Goal: Communication & Community: Answer question/provide support

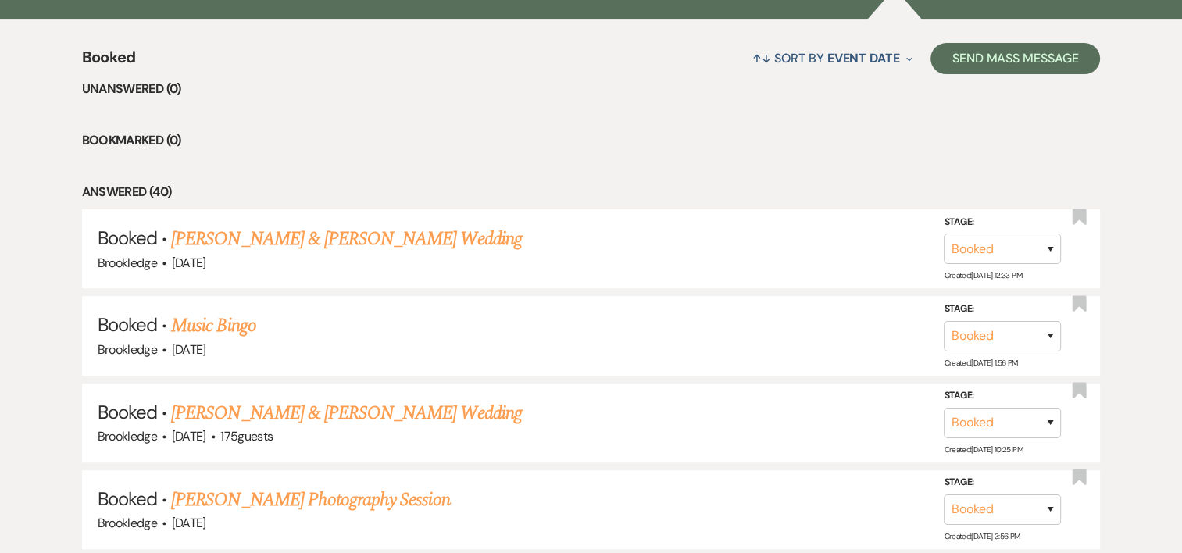
scroll to position [591, 0]
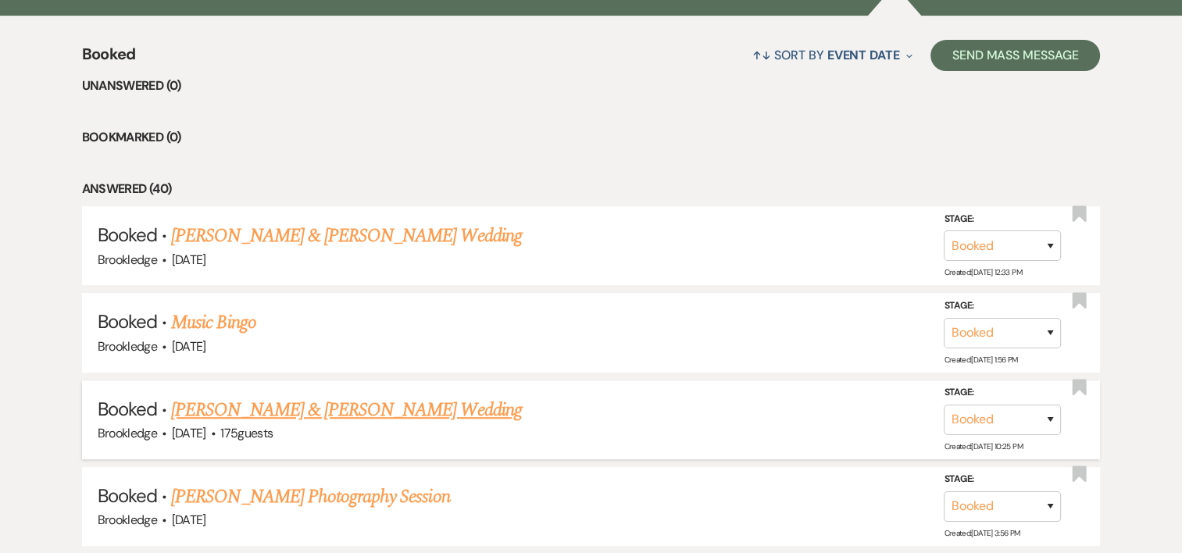
click at [304, 419] on link "[PERSON_NAME] & [PERSON_NAME] Wedding" at bounding box center [346, 410] width 350 height 28
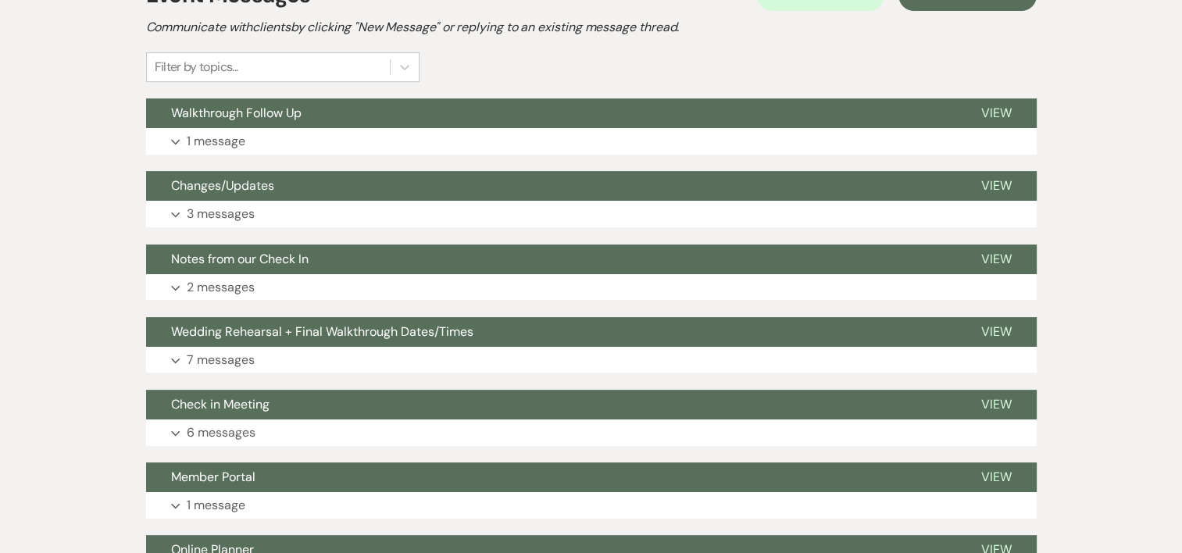
scroll to position [419, 0]
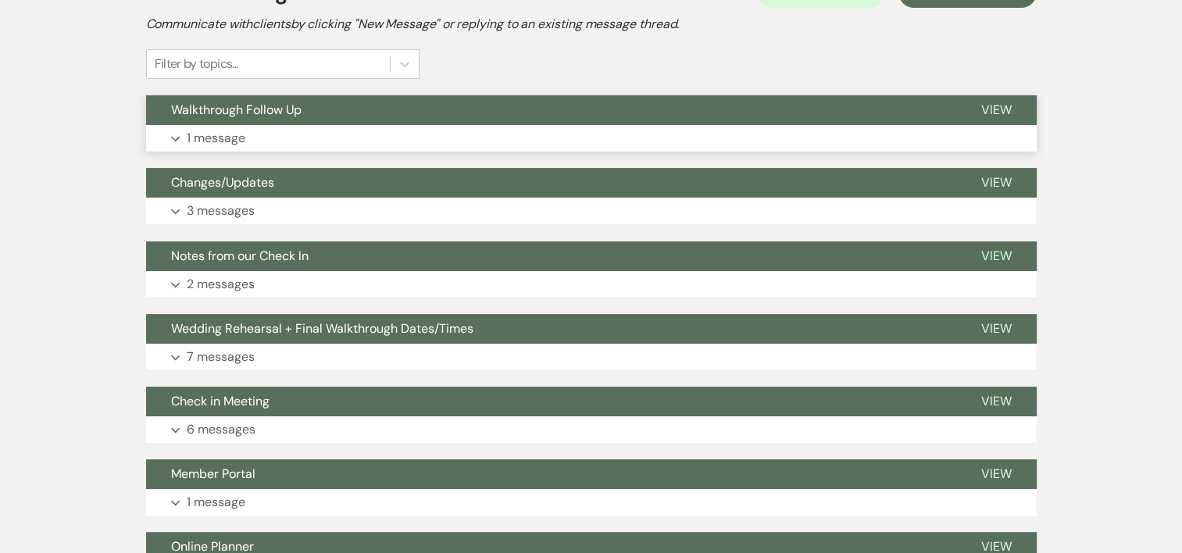
click at [220, 128] on p "1 message" at bounding box center [216, 138] width 59 height 20
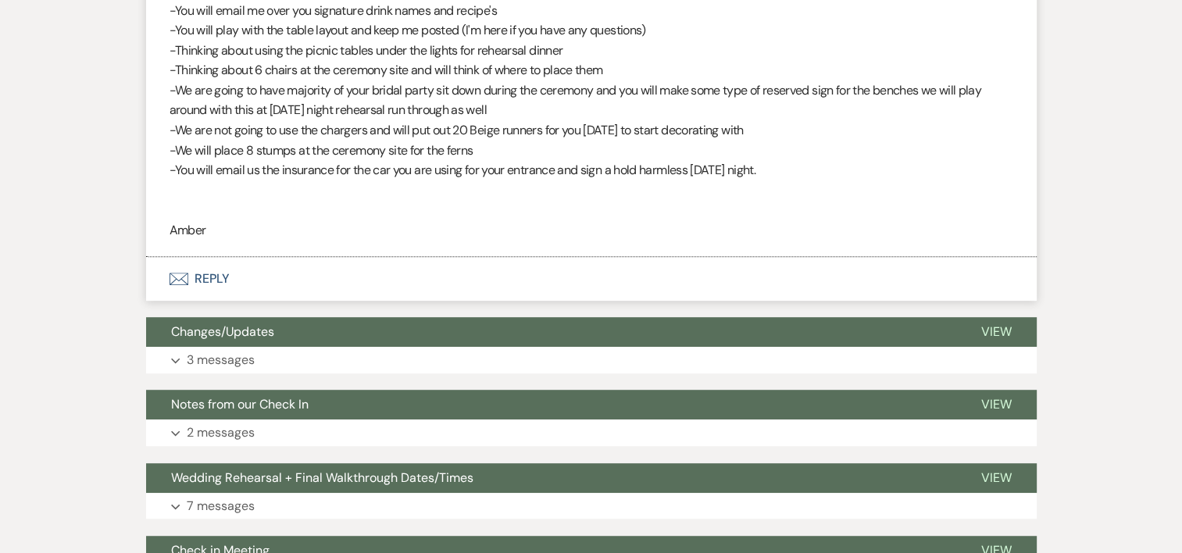
scroll to position [778, 0]
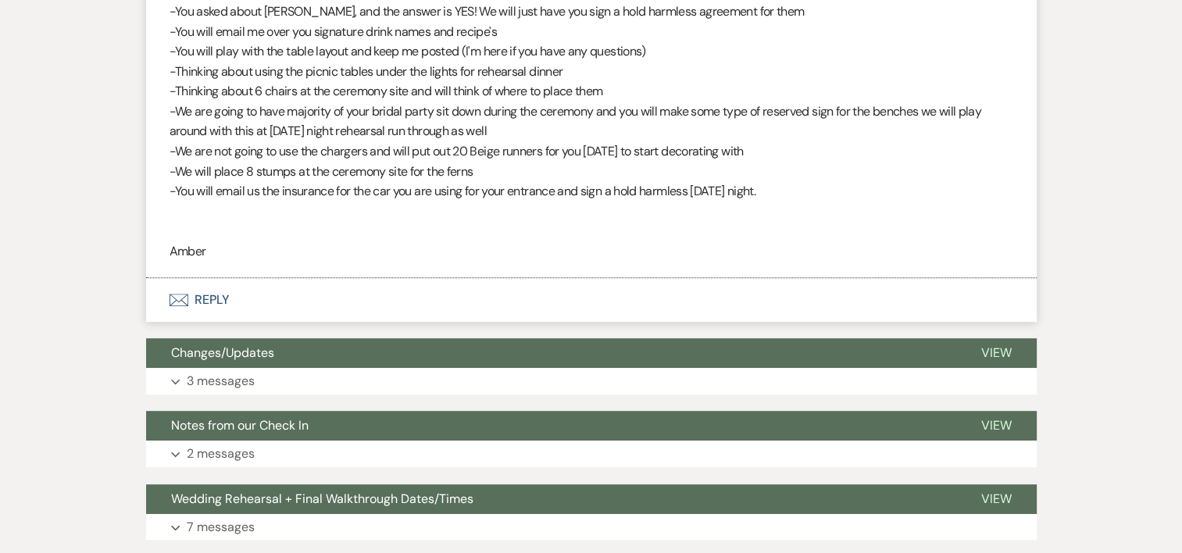
click at [216, 291] on button "Envelope Reply" at bounding box center [591, 300] width 890 height 44
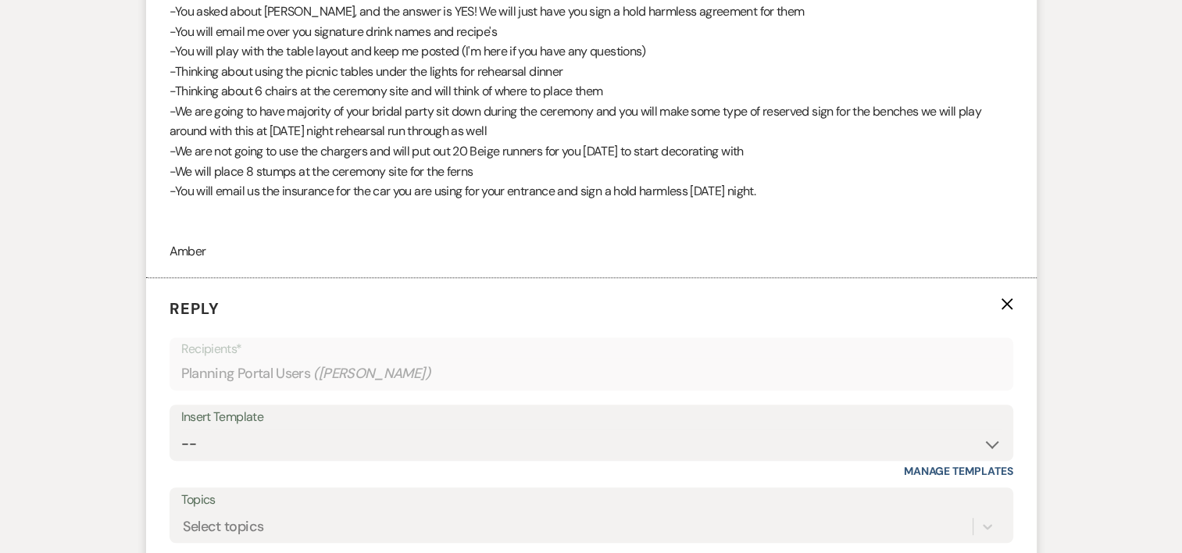
scroll to position [940, 0]
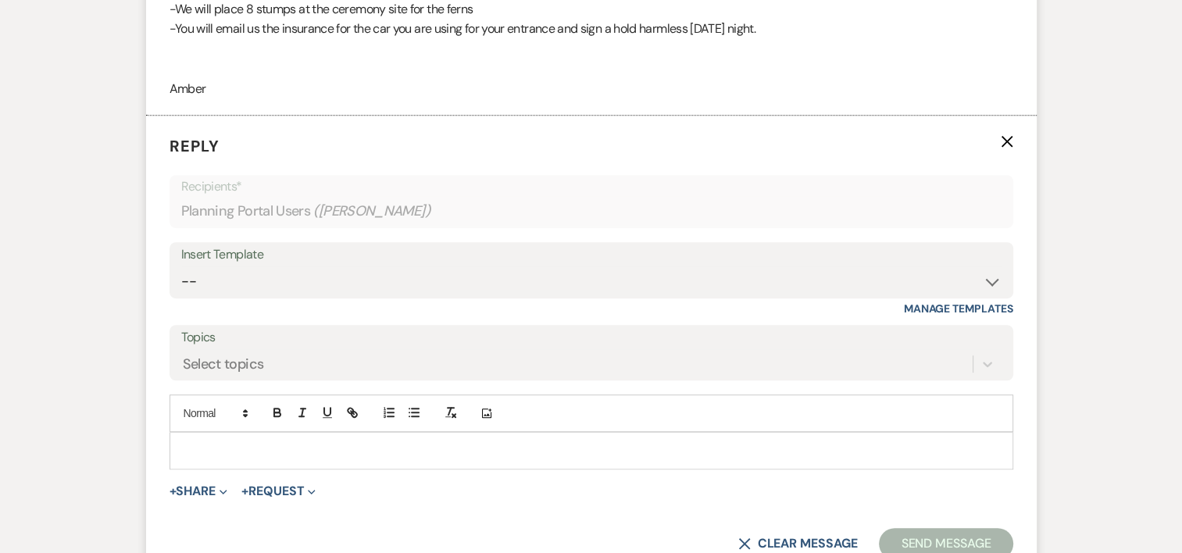
click at [248, 459] on div at bounding box center [591, 451] width 842 height 36
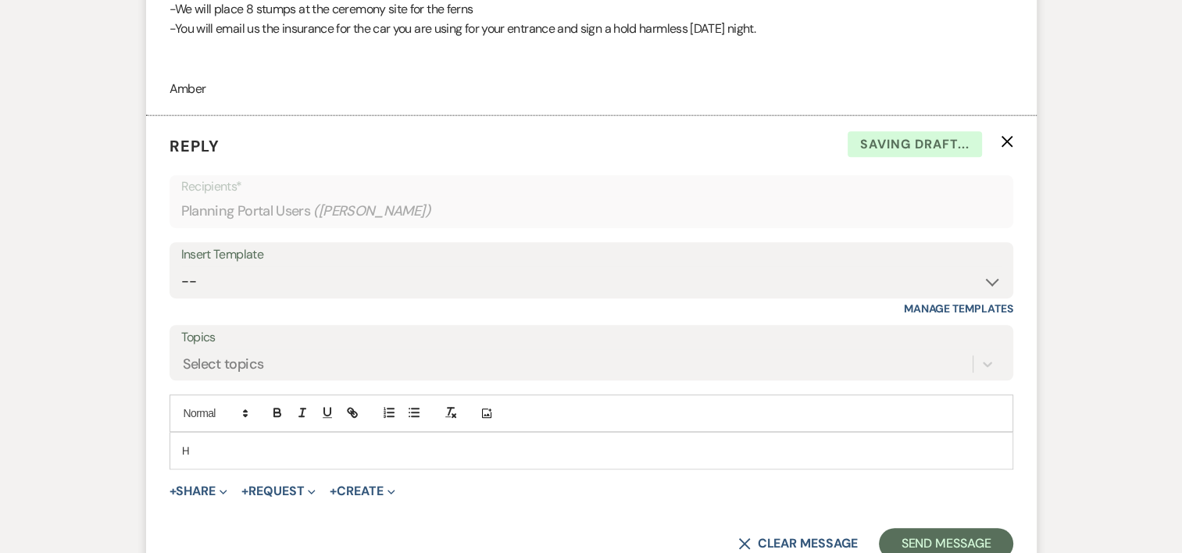
click at [248, 459] on div "H" at bounding box center [591, 451] width 842 height 36
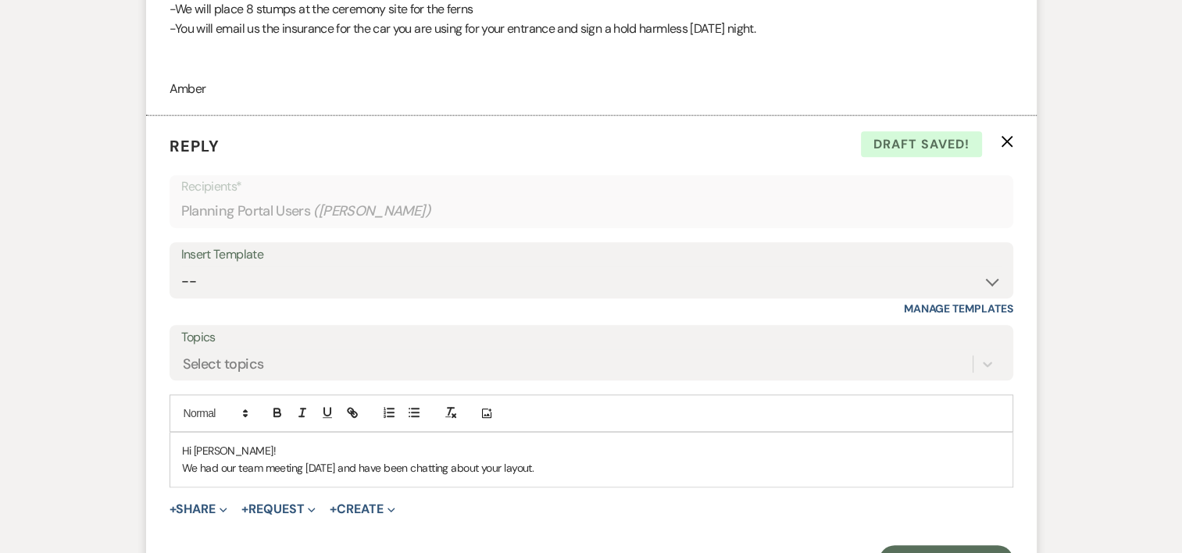
click at [234, 483] on div "Hi [PERSON_NAME]! We had our team meeting [DATE] and have been chatting about y…" at bounding box center [591, 460] width 842 height 54
click at [551, 478] on div "Hi [PERSON_NAME]! We had our team meeting [DATE] and have been chatting about y…" at bounding box center [591, 460] width 842 height 54
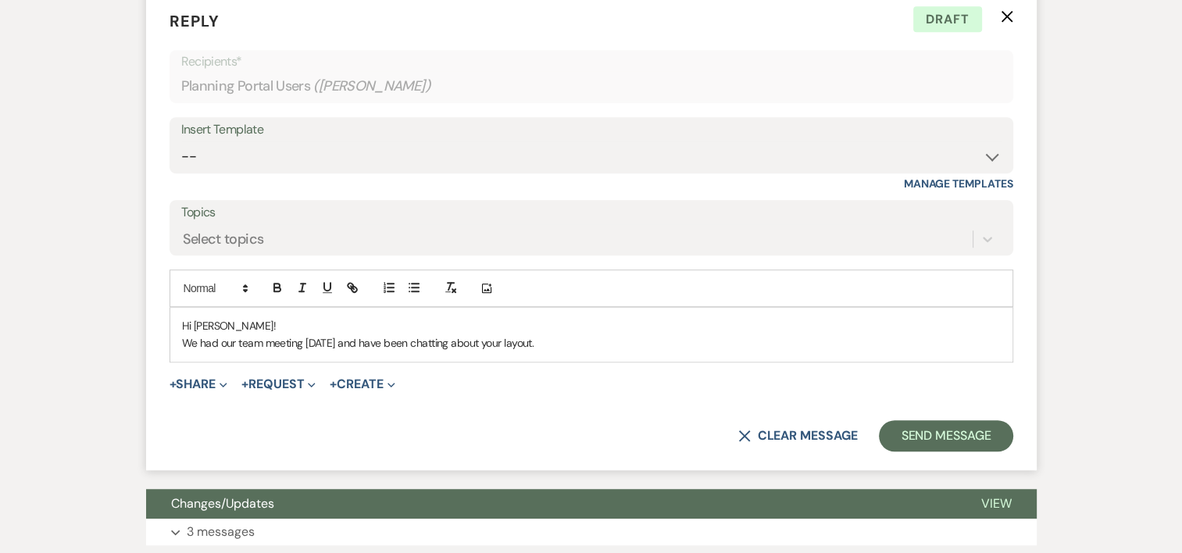
scroll to position [1119, 0]
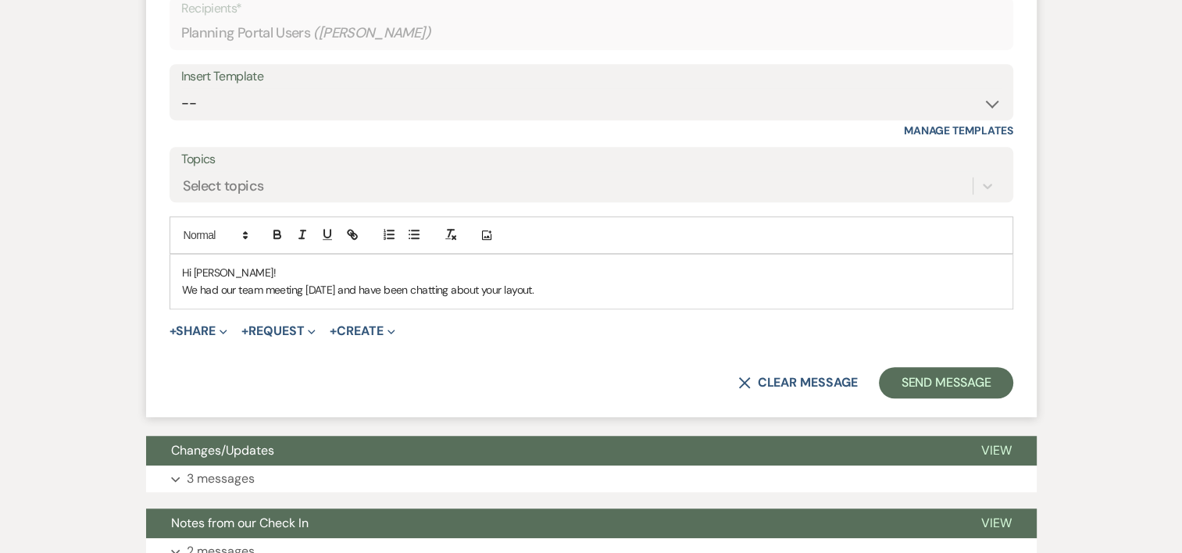
click at [577, 294] on p "We had our team meeting [DATE] and have been chatting about your layout." at bounding box center [591, 289] width 819 height 17
click at [807, 301] on div "Hi [PERSON_NAME]! We had our team meeting [DATE] and have been chatting about y…" at bounding box center [591, 282] width 842 height 54
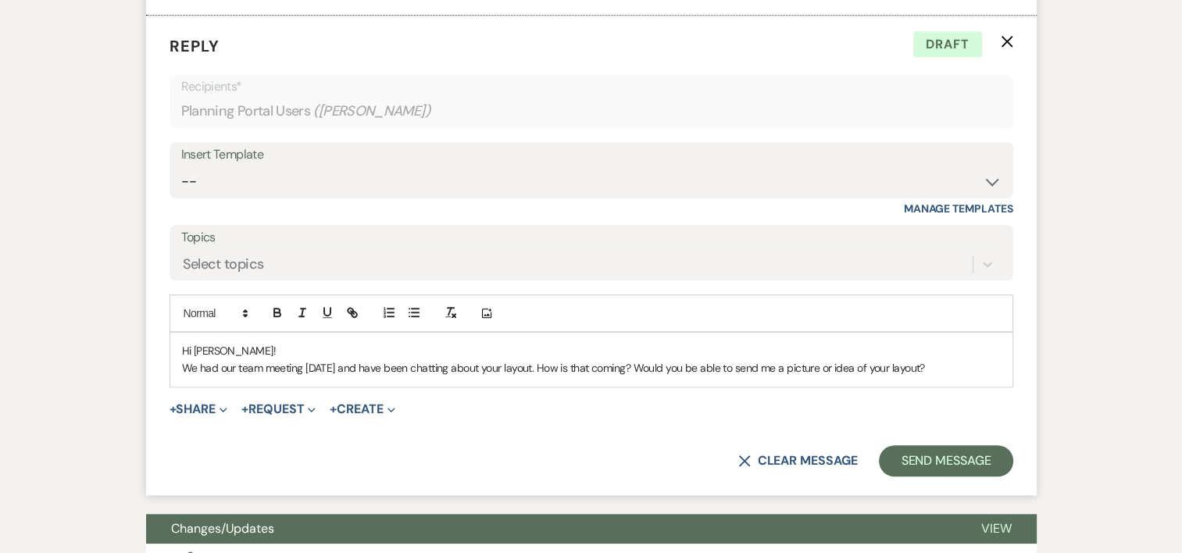
scroll to position [1050, 0]
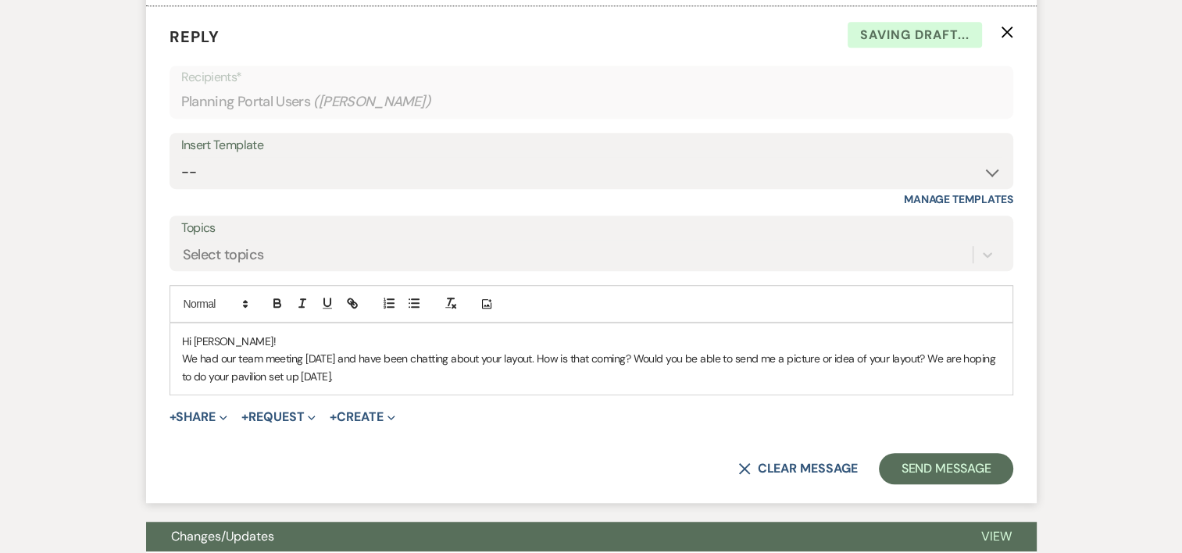
click at [392, 369] on p "We had our team meeting [DATE] and have been chatting about your layout. How is…" at bounding box center [591, 367] width 819 height 35
click at [452, 378] on p "We had our team meeting [DATE] and have been chatting about your layout. How is…" at bounding box center [591, 367] width 819 height 35
click at [447, 373] on p "We had our team meeting [DATE] and have been chatting about your layout. How is…" at bounding box center [591, 367] width 819 height 35
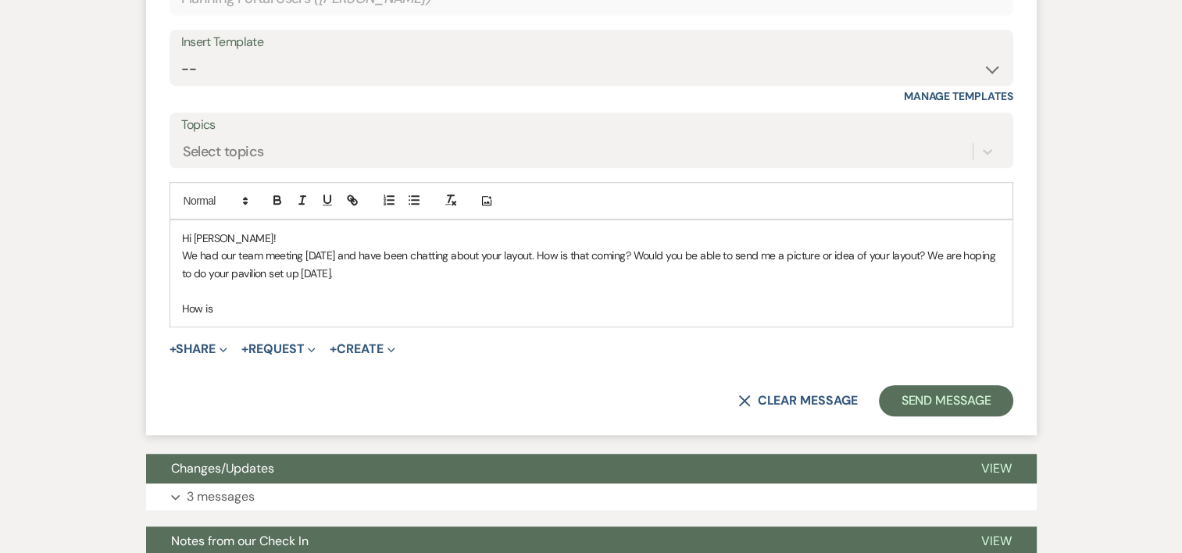
scroll to position [1172, 0]
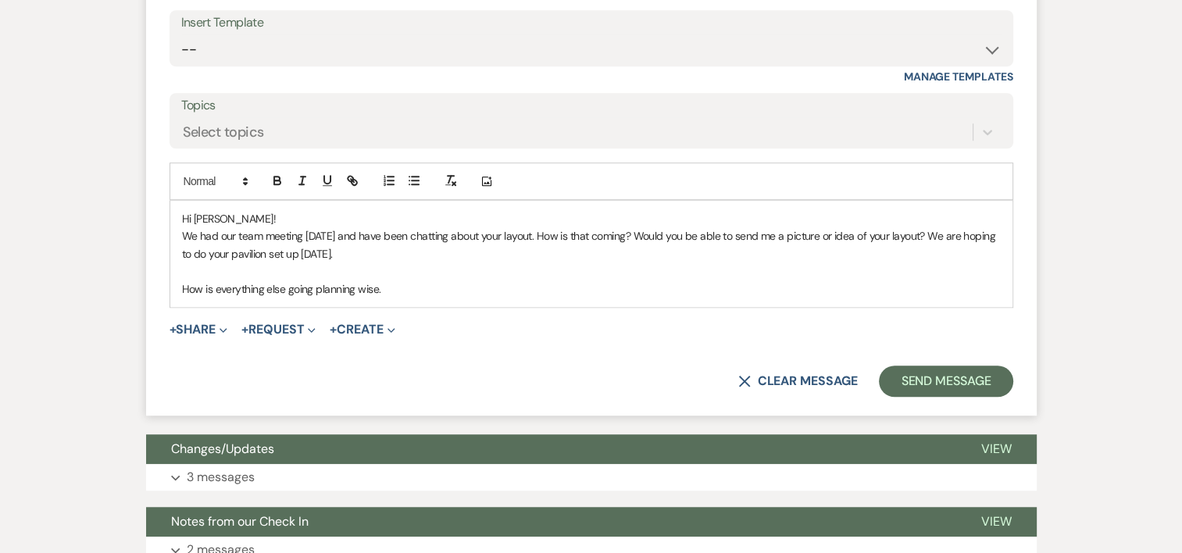
click at [177, 231] on div "Hi [PERSON_NAME]! We had our team meeting [DATE] and have been chatting about y…" at bounding box center [591, 254] width 842 height 106
click at [487, 262] on p at bounding box center [591, 270] width 819 height 17
click at [444, 248] on p "Hope all is well. We had our team meeting [DATE] and have been chatting about y…" at bounding box center [591, 244] width 819 height 35
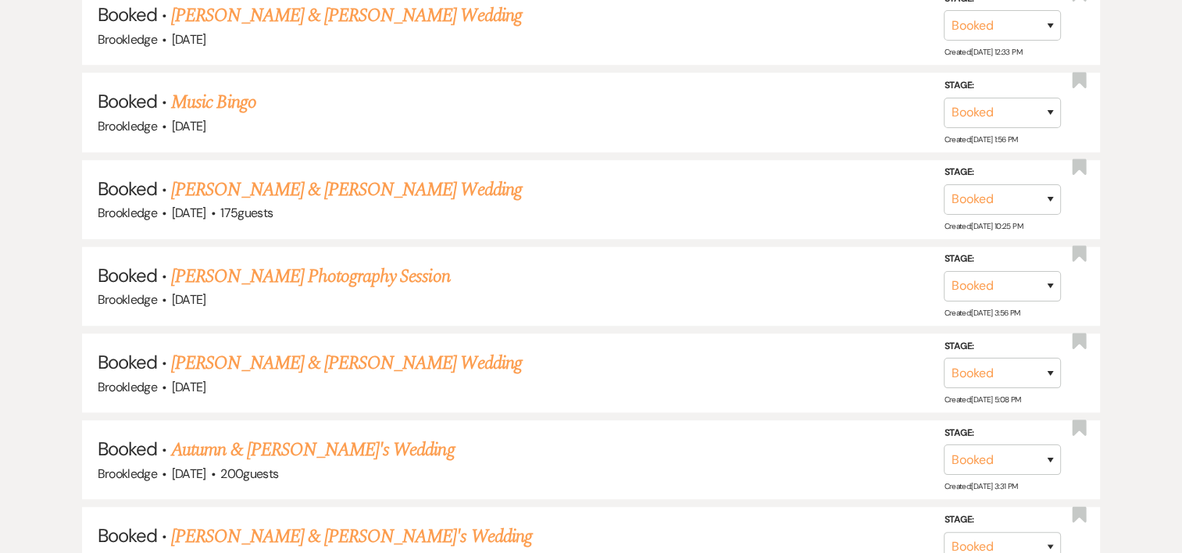
scroll to position [865, 0]
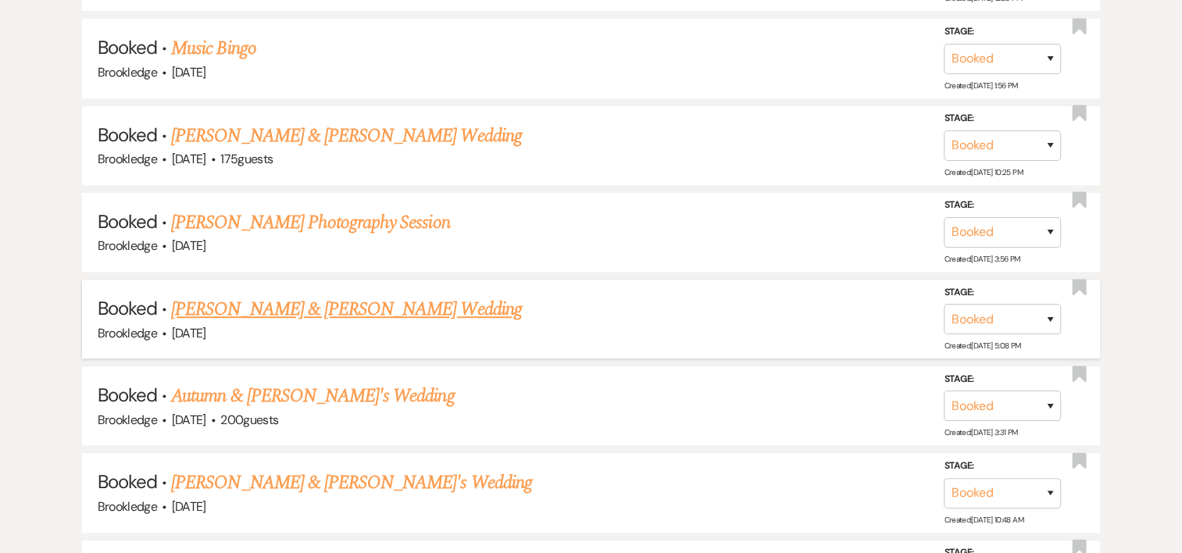
click at [427, 303] on link "[PERSON_NAME] & [PERSON_NAME] Wedding" at bounding box center [346, 309] width 350 height 28
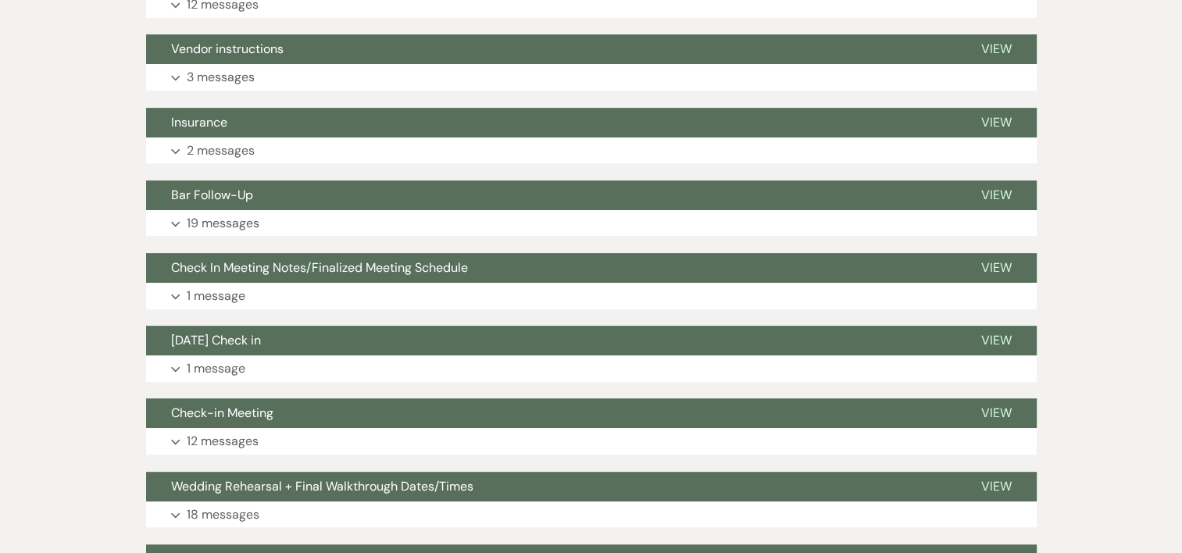
scroll to position [559, 0]
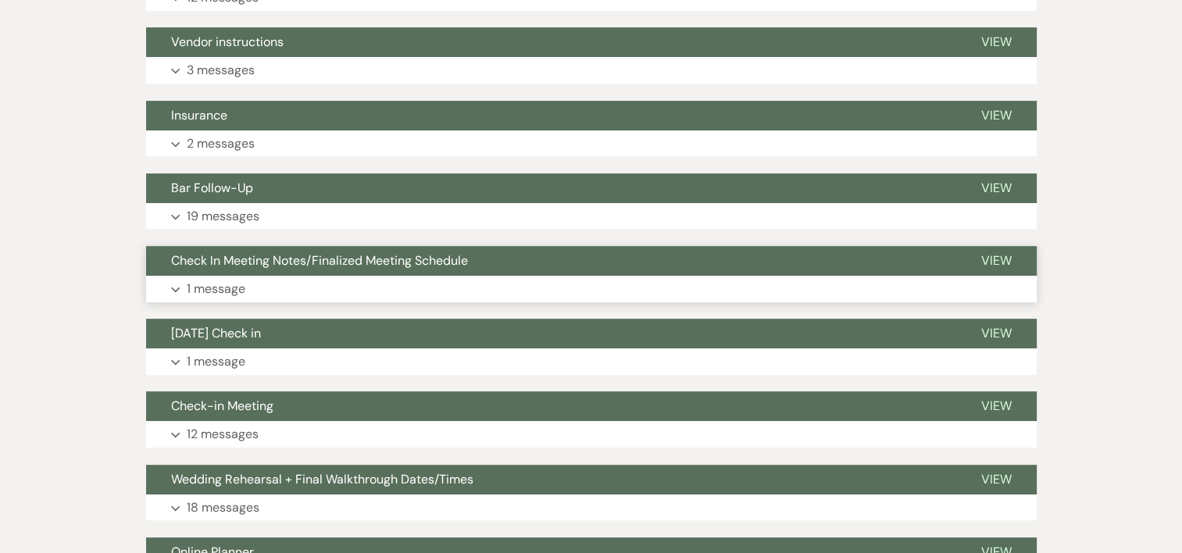
click at [235, 292] on p "1 message" at bounding box center [216, 289] width 59 height 20
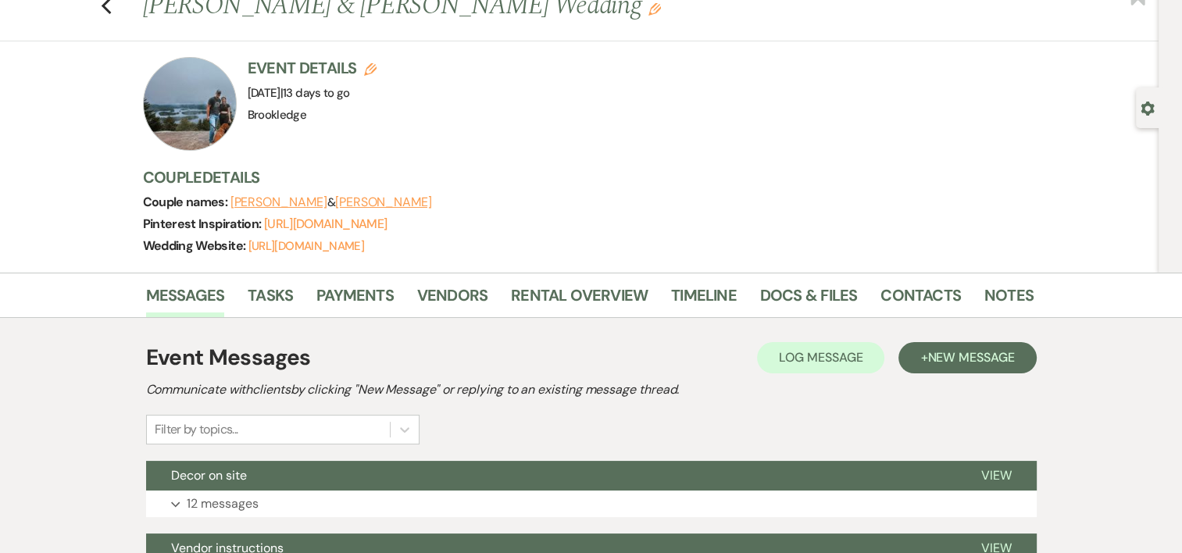
scroll to position [60, 0]
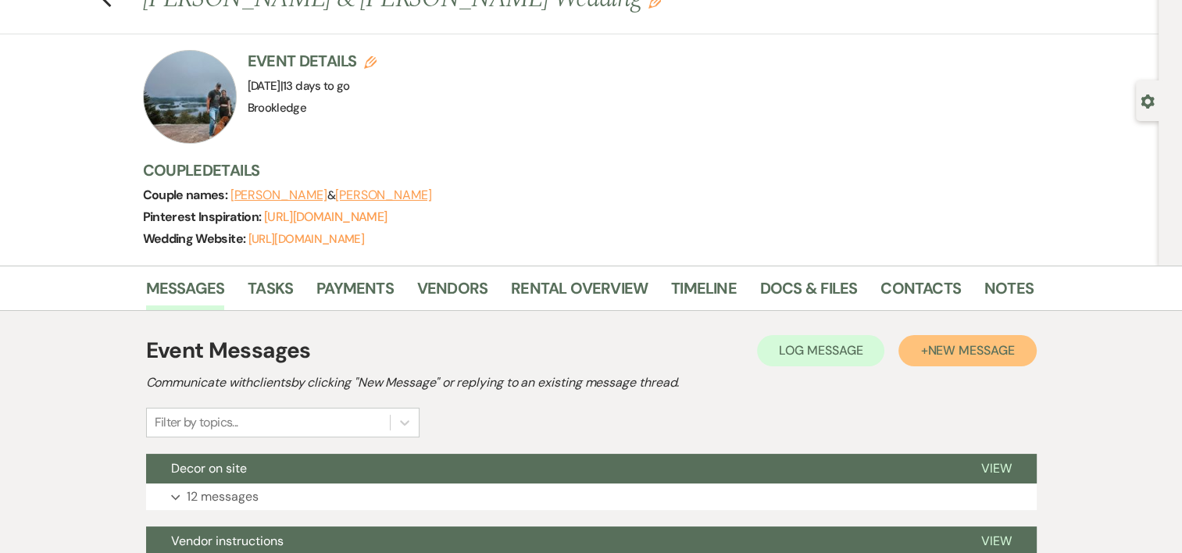
click at [997, 350] on span "New Message" at bounding box center [970, 350] width 87 height 16
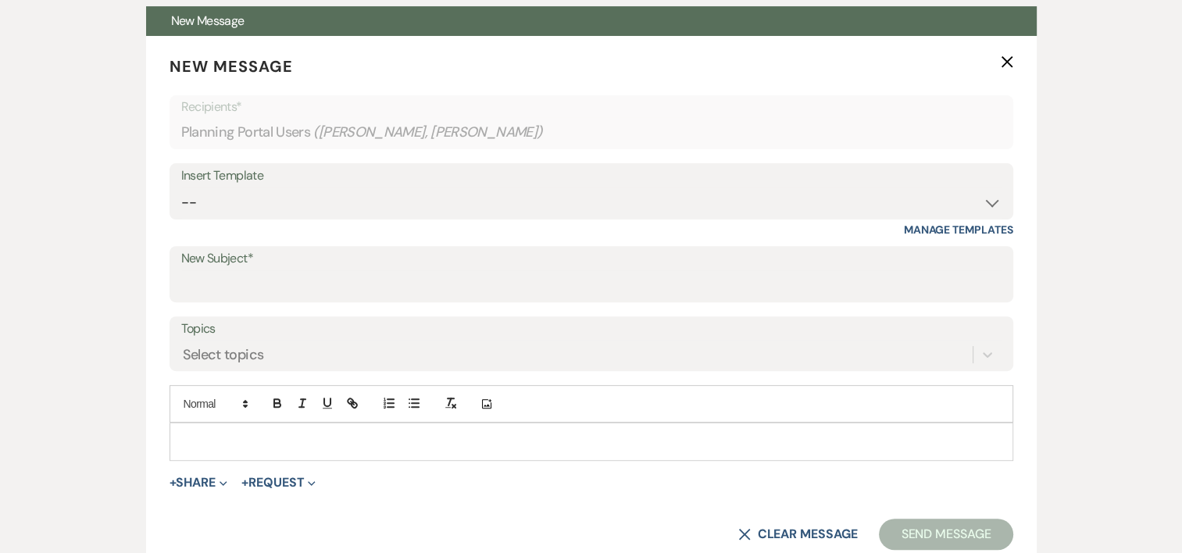
scroll to position [512, 0]
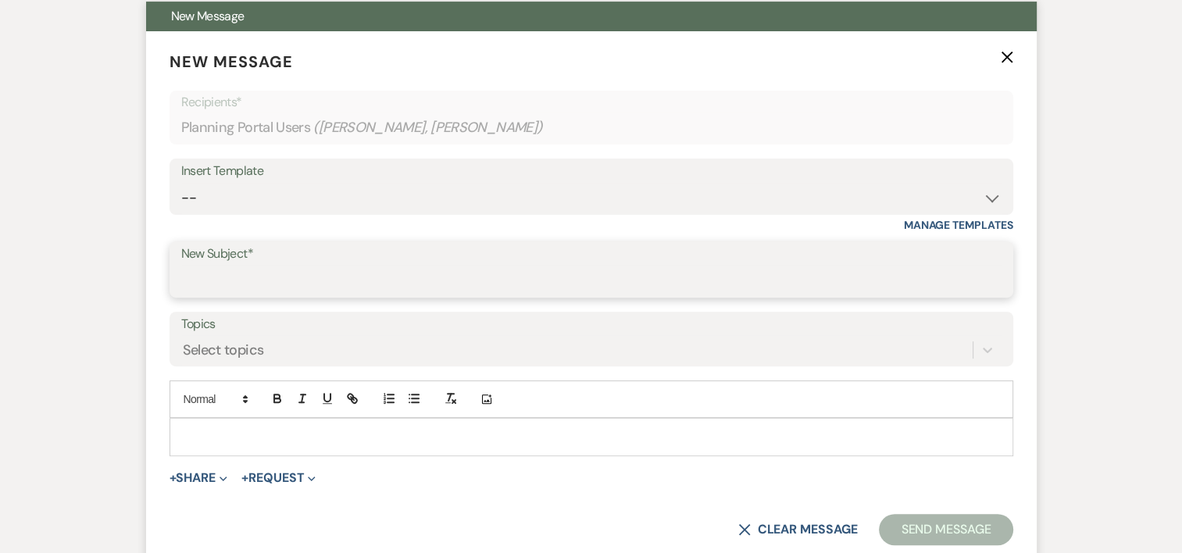
click at [321, 284] on input "New Subject*" at bounding box center [591, 281] width 820 height 30
type input "Final Walkthrough"
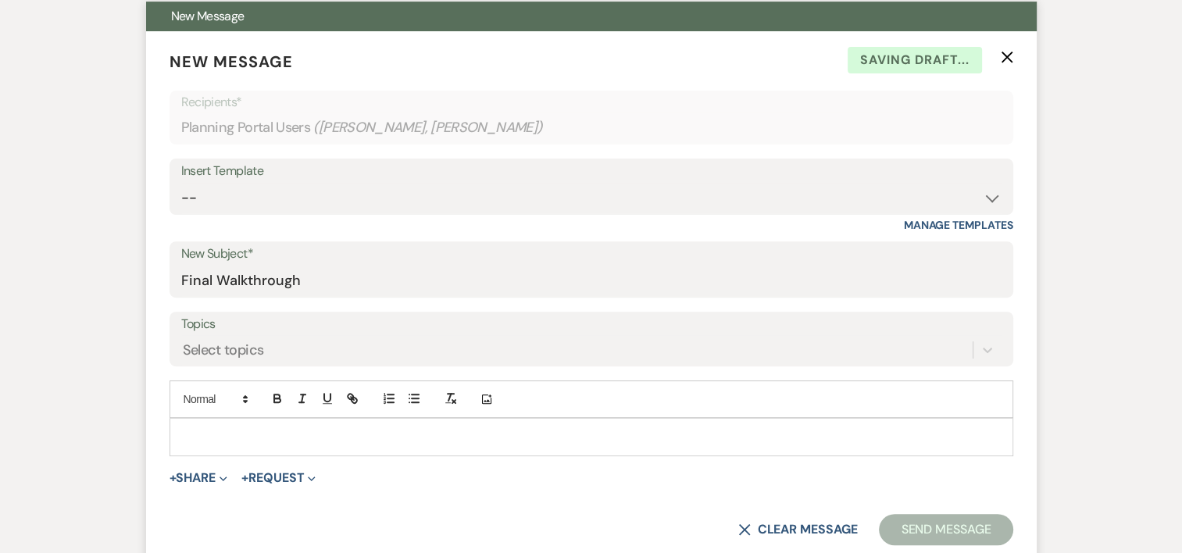
click at [223, 437] on p at bounding box center [591, 436] width 819 height 17
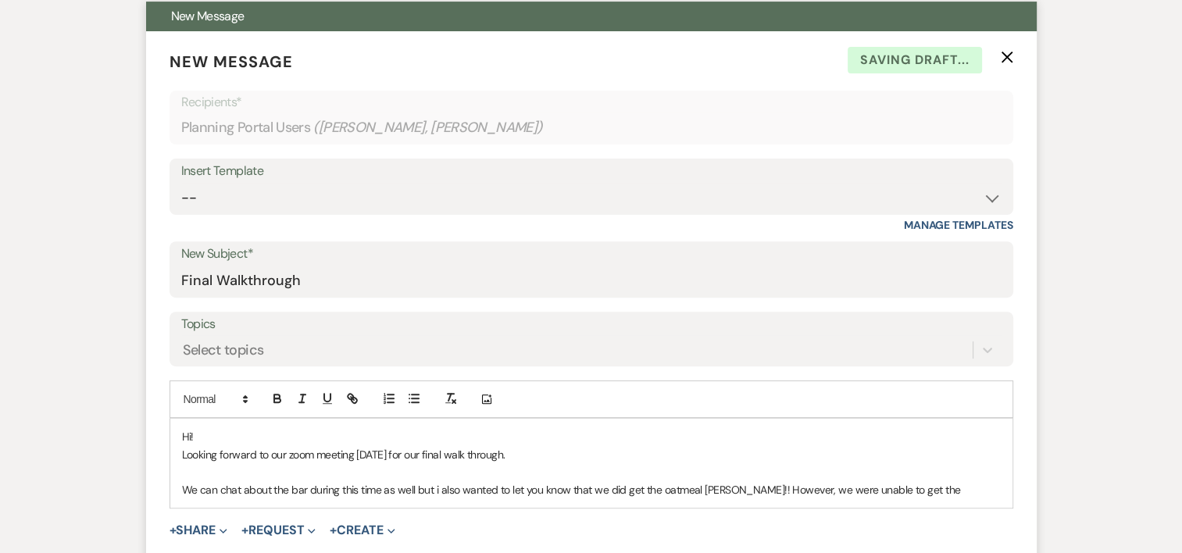
click at [955, 497] on div "Hi! Looking forward to our zoom meeting [DATE] for our final walk through. We c…" at bounding box center [591, 463] width 842 height 89
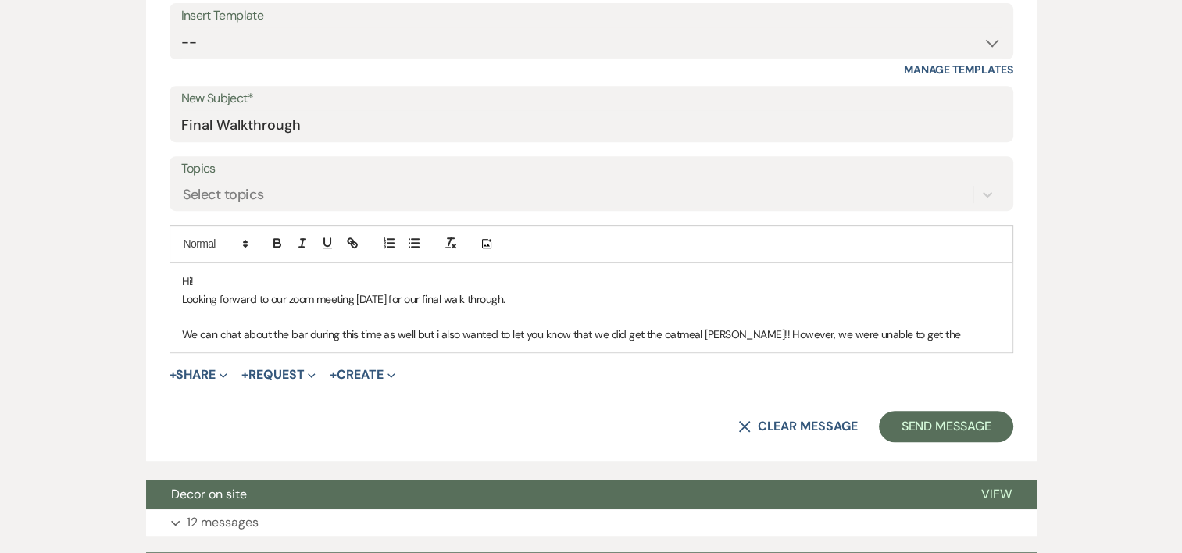
scroll to position [676, 0]
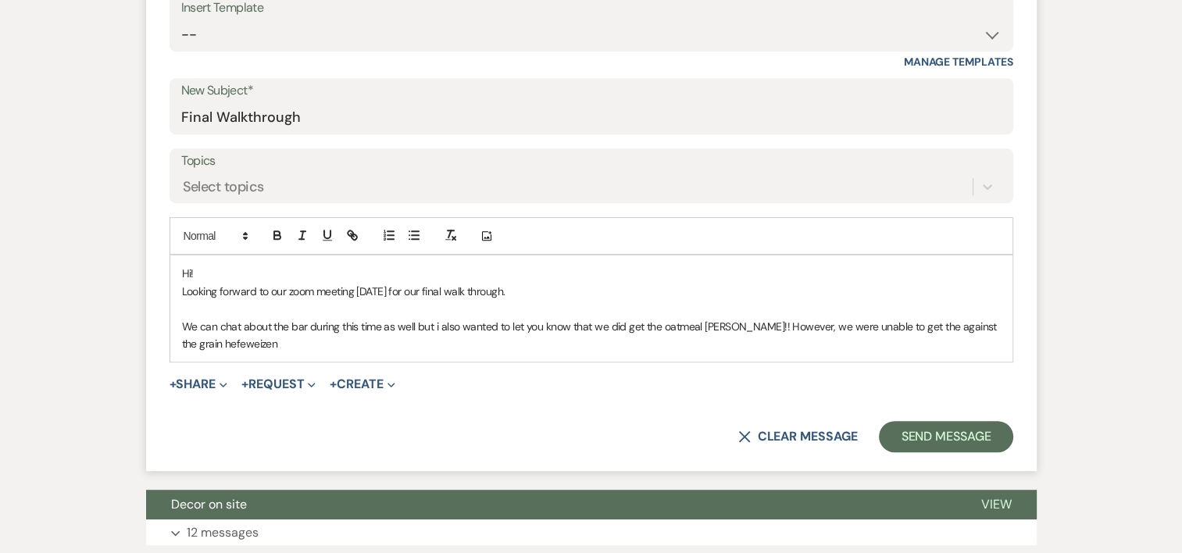
click at [540, 350] on div "Hi! Looking forward to our zoom meeting [DATE] for our final walk through. We c…" at bounding box center [591, 308] width 842 height 106
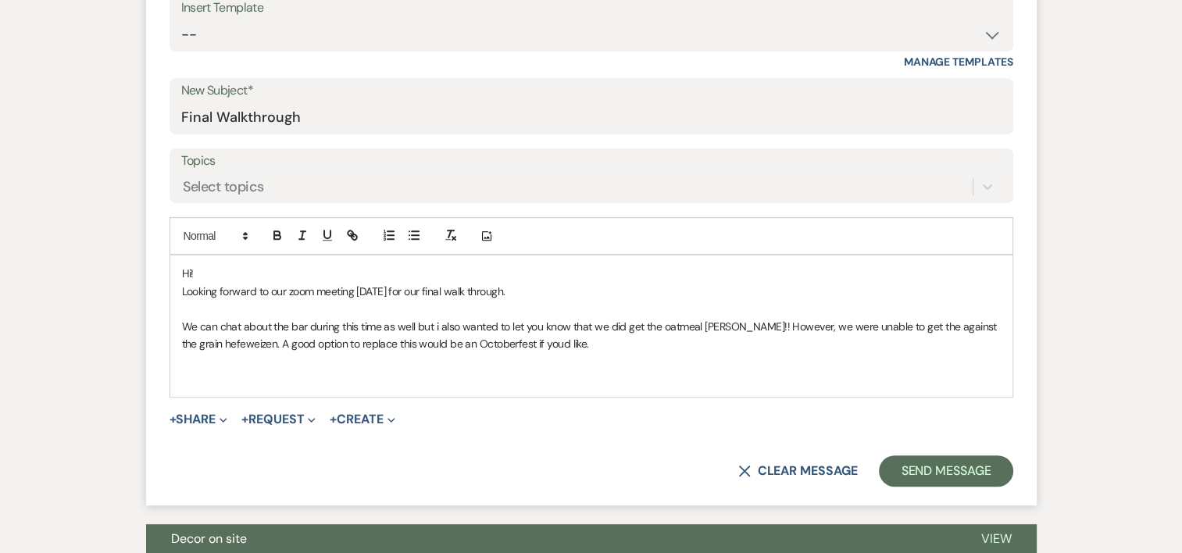
click at [405, 287] on p "Looking forward to our zoom meeting [DATE] for our final walk through." at bounding box center [591, 291] width 819 height 17
click at [565, 287] on p "Looking forward to our zoom meeting [DATE] at 2;30 for our final walk through." at bounding box center [591, 291] width 819 height 17
click at [572, 352] on p at bounding box center [591, 360] width 819 height 17
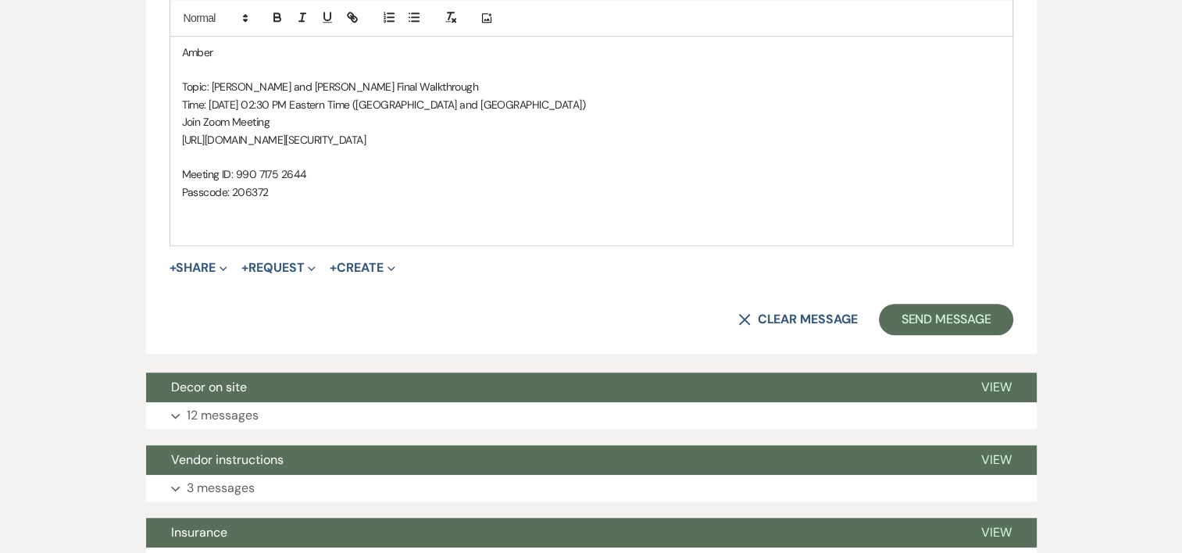
scroll to position [1056, 0]
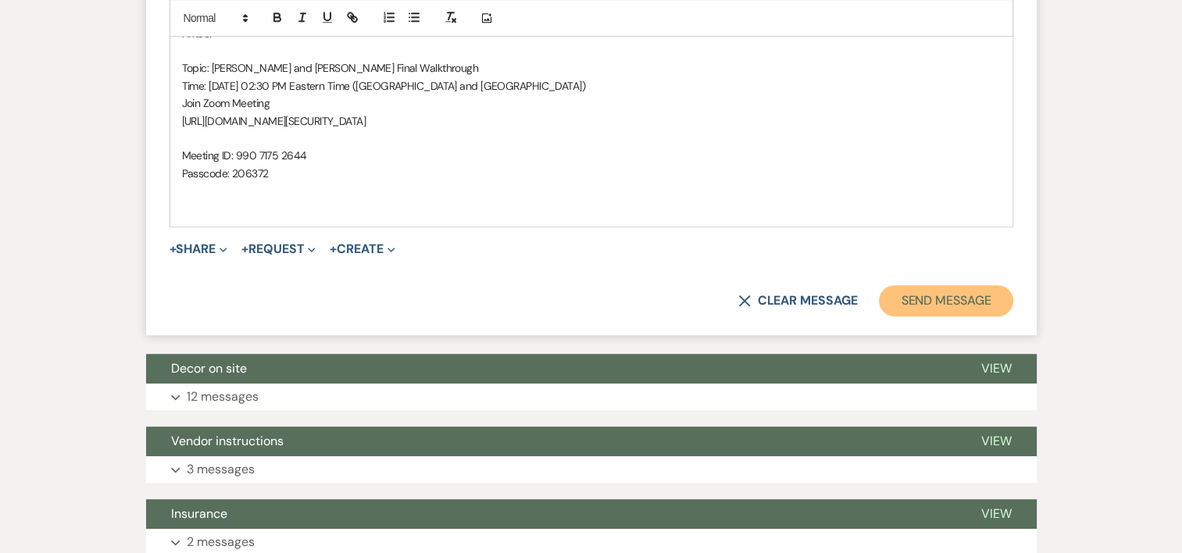
click at [978, 295] on button "Send Message" at bounding box center [946, 300] width 134 height 31
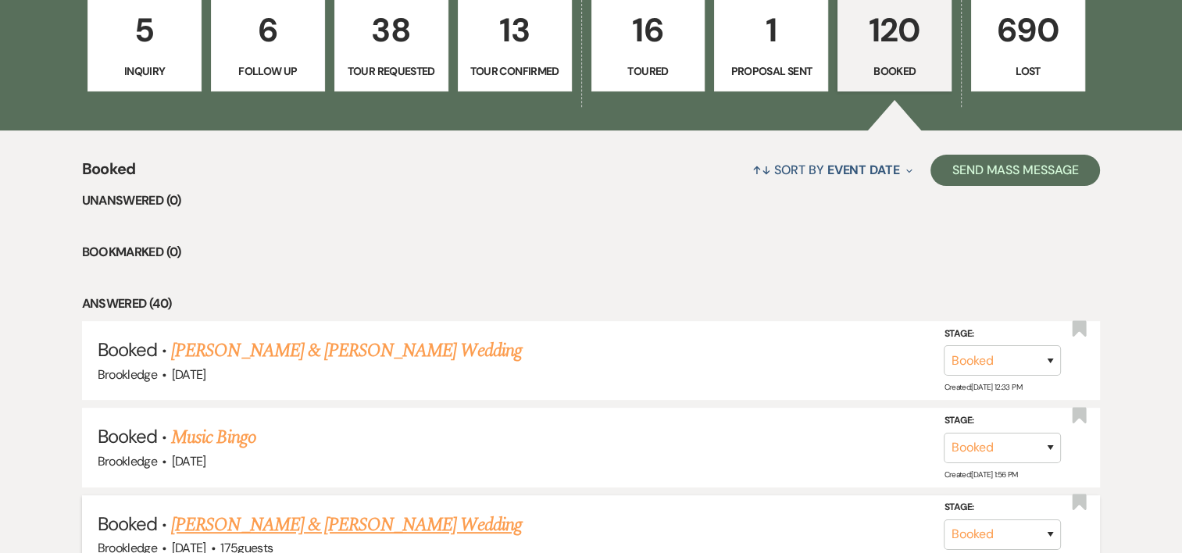
scroll to position [865, 0]
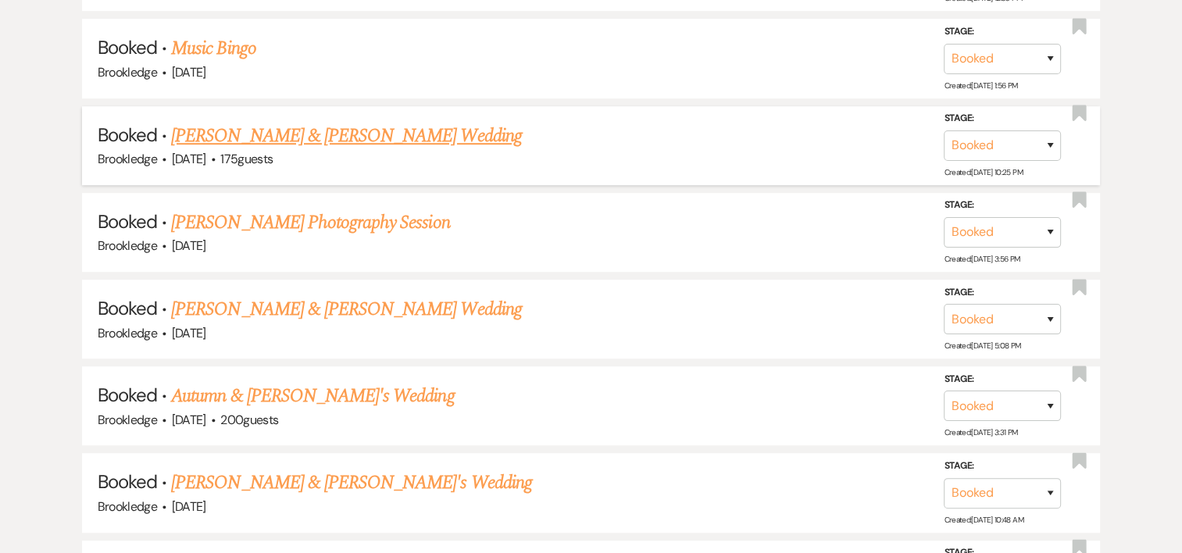
click at [391, 137] on link "[PERSON_NAME] & [PERSON_NAME] Wedding" at bounding box center [346, 136] width 350 height 28
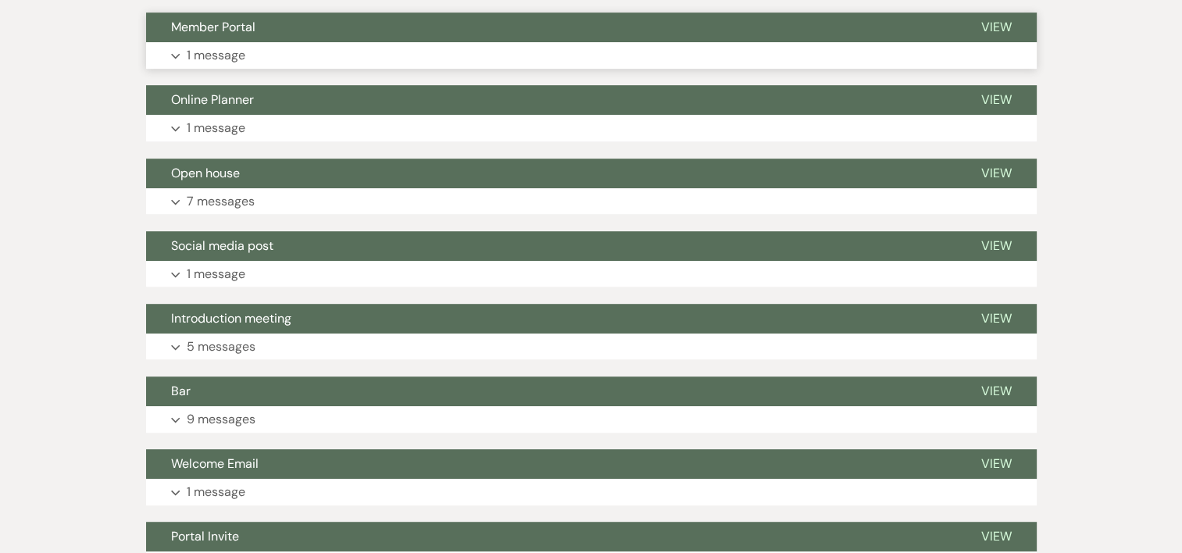
click at [219, 59] on p "1 message" at bounding box center [216, 55] width 59 height 20
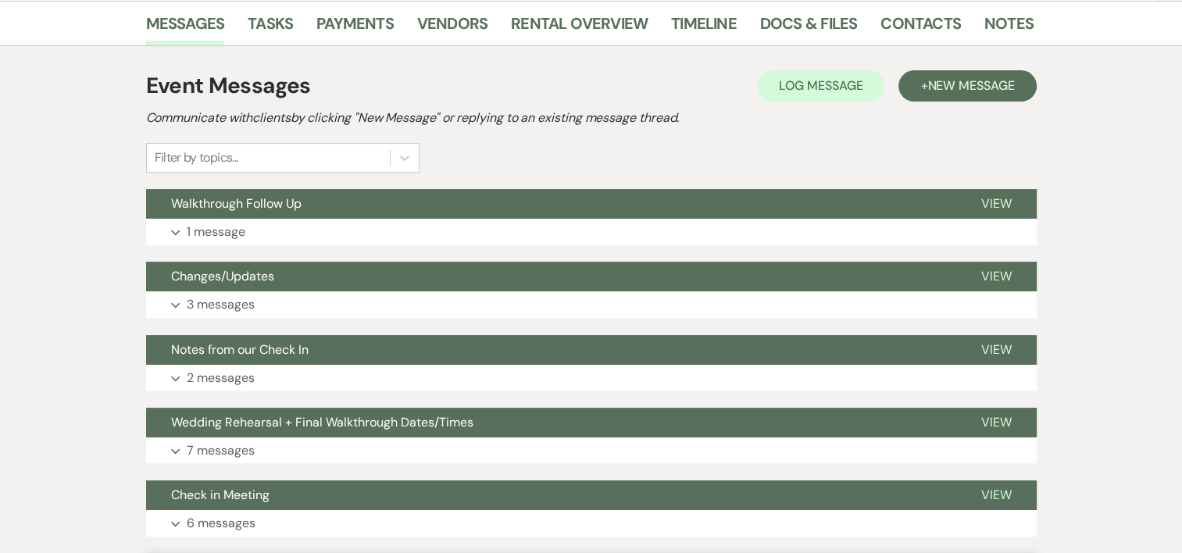
scroll to position [319, 0]
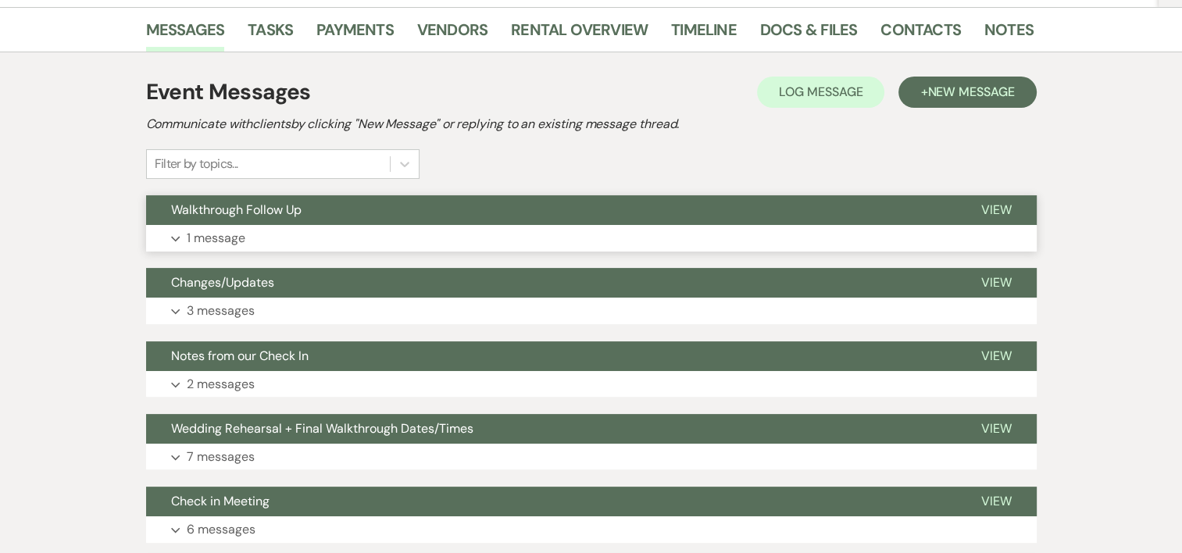
click at [219, 237] on p "1 message" at bounding box center [216, 238] width 59 height 20
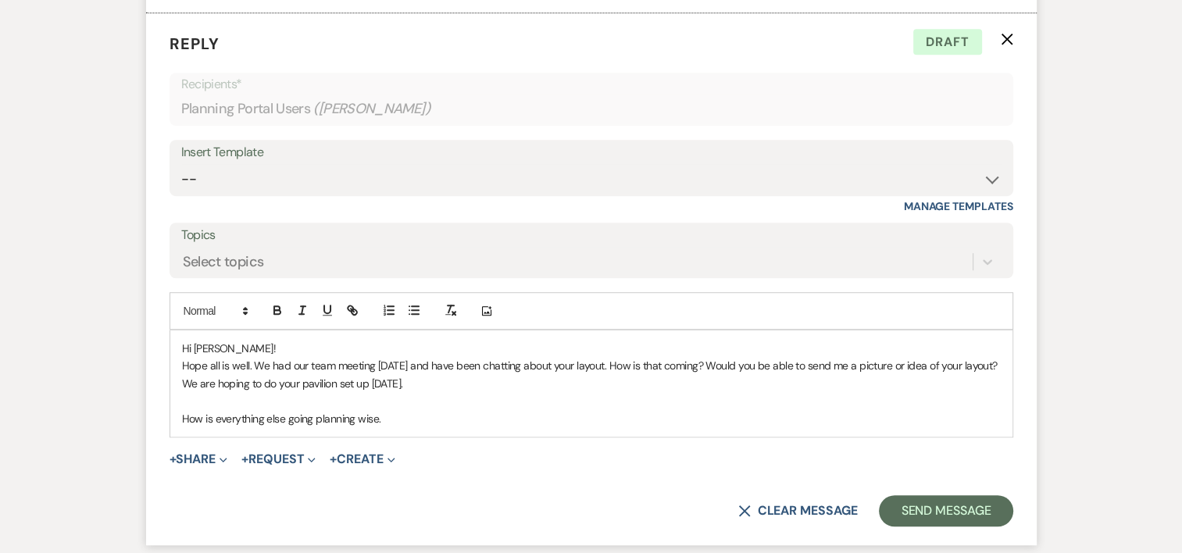
scroll to position [1044, 0]
click at [400, 417] on p "How is everything else going planning wise." at bounding box center [591, 417] width 819 height 17
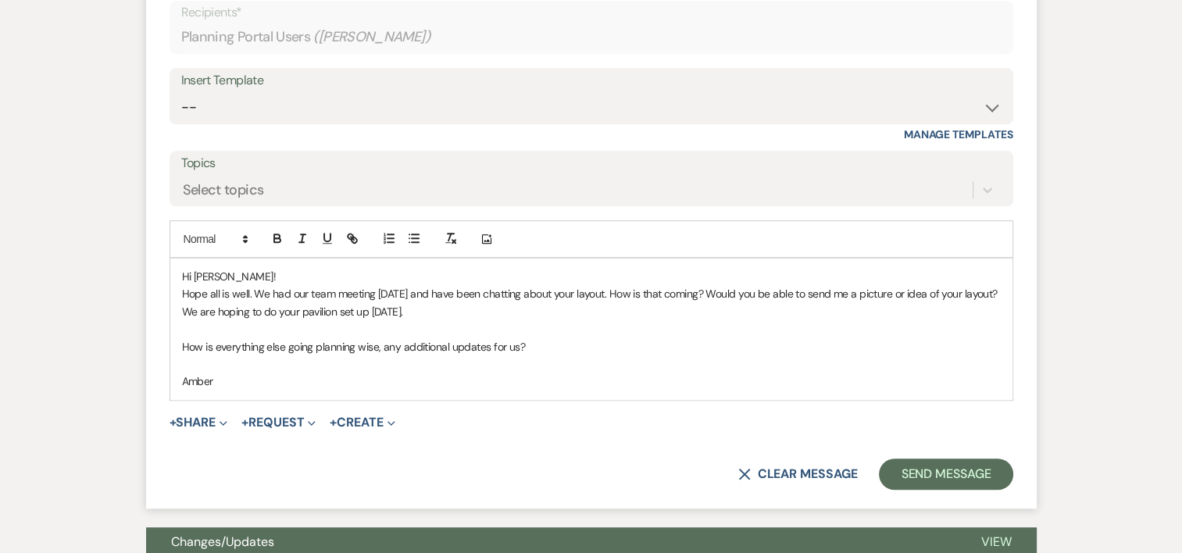
scroll to position [1139, 0]
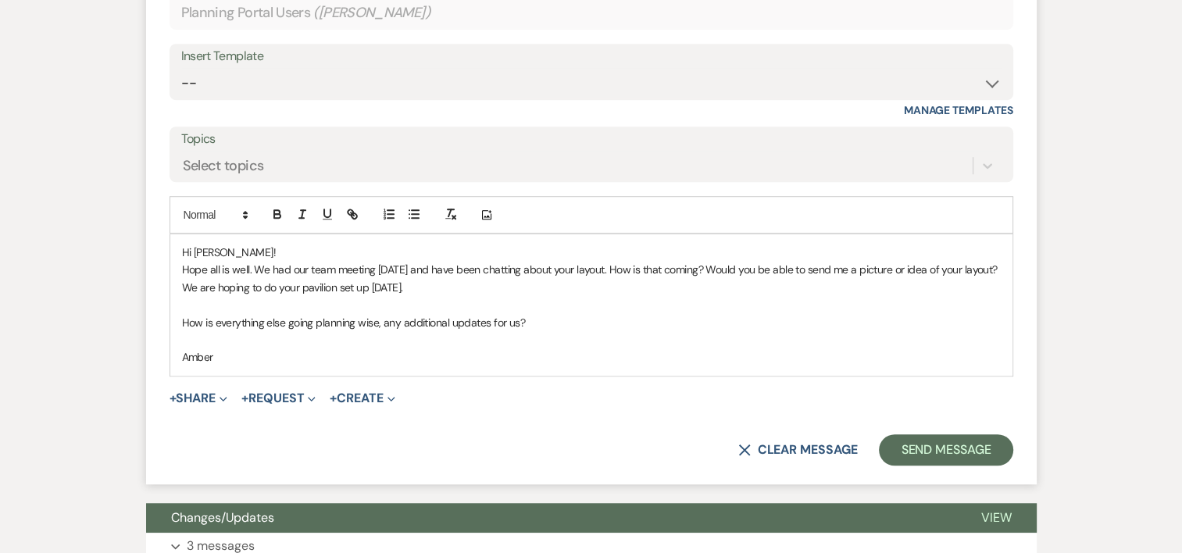
click at [473, 266] on p "Hope all is well. We had our team meeting [DATE] and have been chatting about y…" at bounding box center [591, 278] width 819 height 35
click at [630, 291] on p "Hope all is well. We had our team meeting [DATE] and were chatting about your l…" at bounding box center [591, 278] width 819 height 35
click at [951, 448] on button "Send Message" at bounding box center [946, 449] width 134 height 31
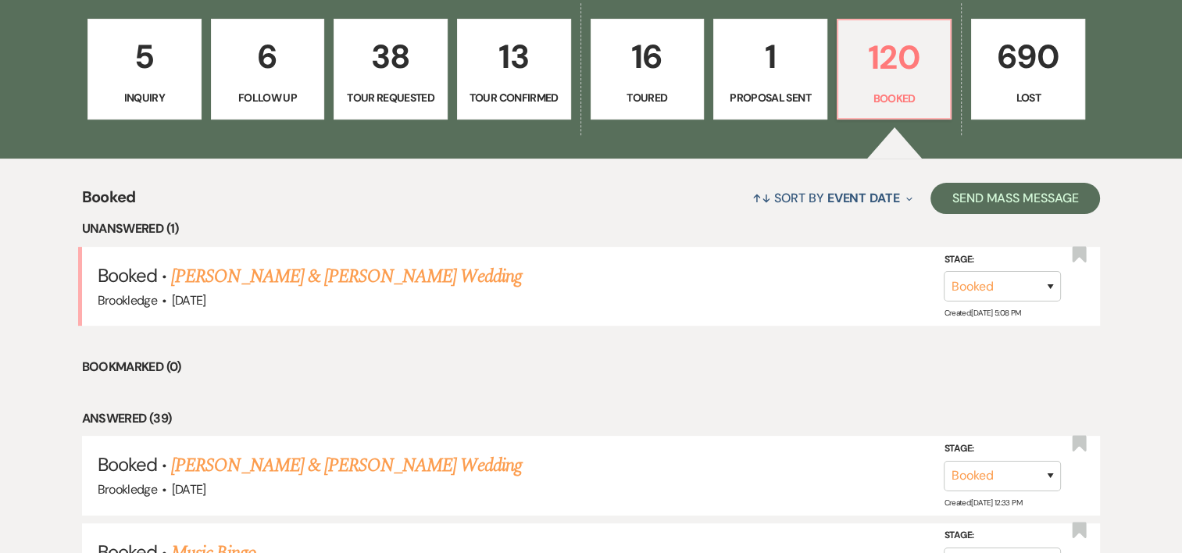
scroll to position [494, 0]
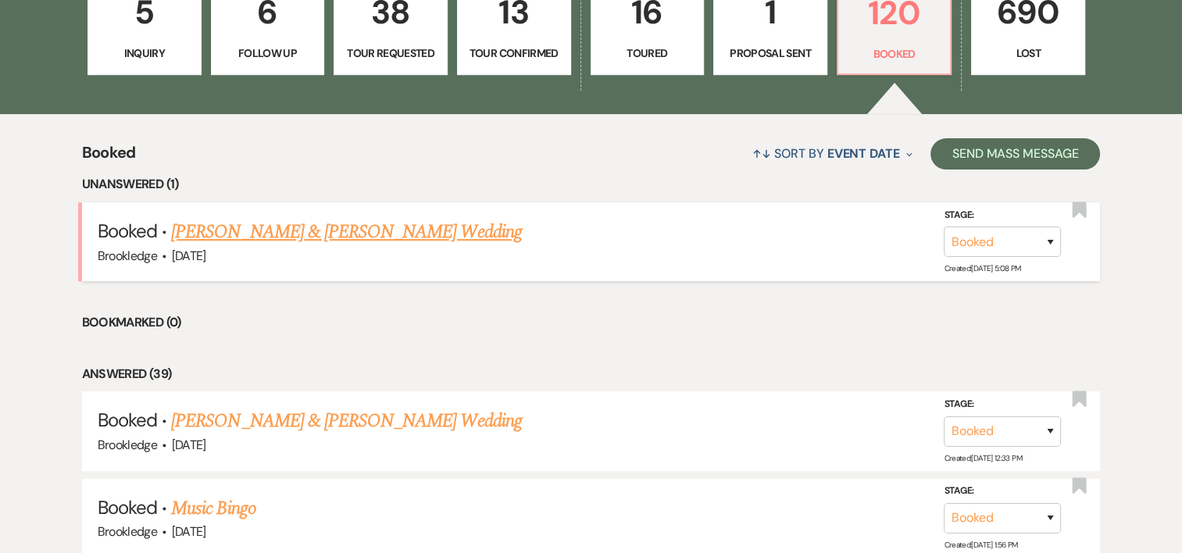
click at [337, 237] on link "[PERSON_NAME] & [PERSON_NAME] Wedding" at bounding box center [346, 232] width 350 height 28
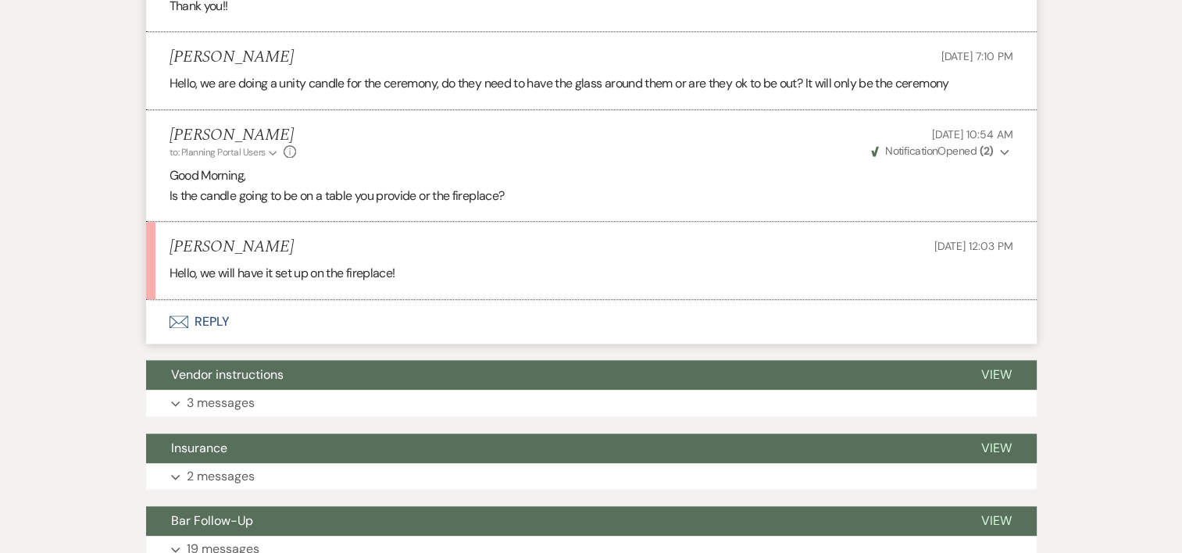
scroll to position [1837, 0]
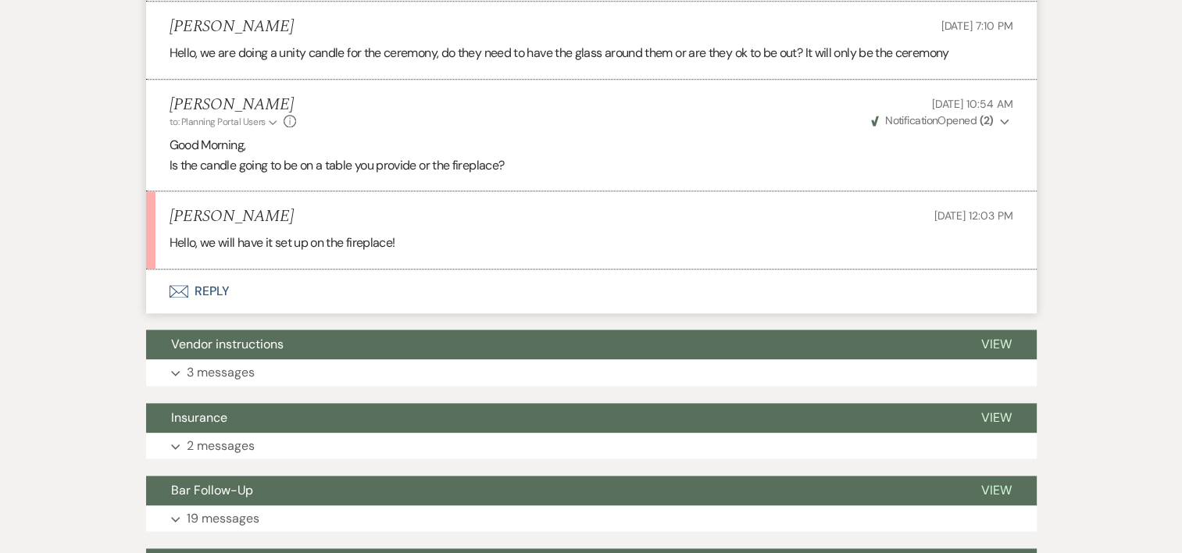
click at [176, 285] on use "button" at bounding box center [178, 291] width 19 height 12
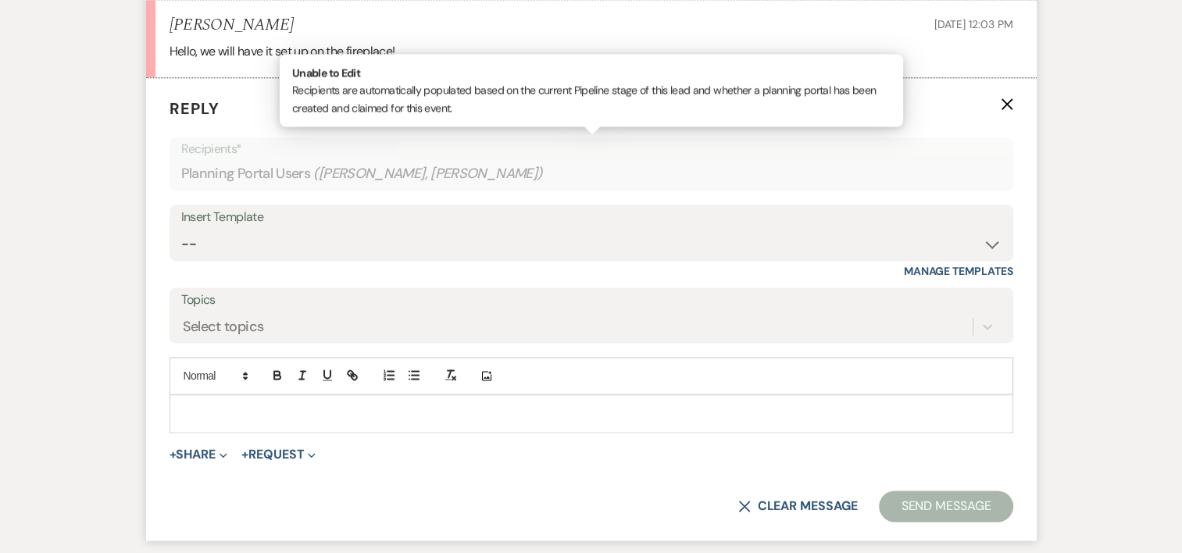
scroll to position [2058, 0]
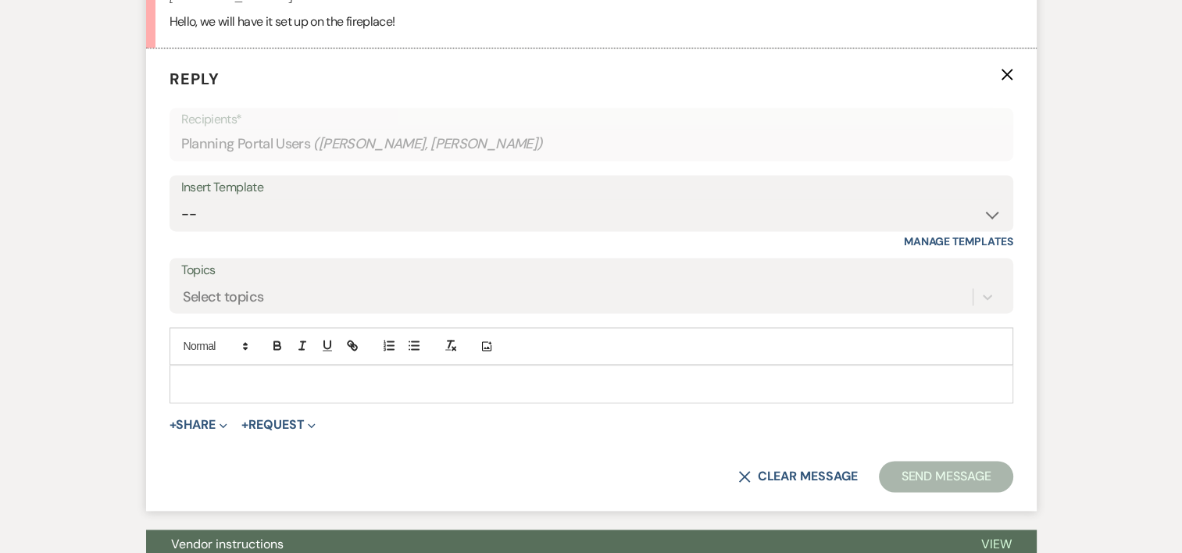
click at [275, 375] on p at bounding box center [591, 383] width 819 height 17
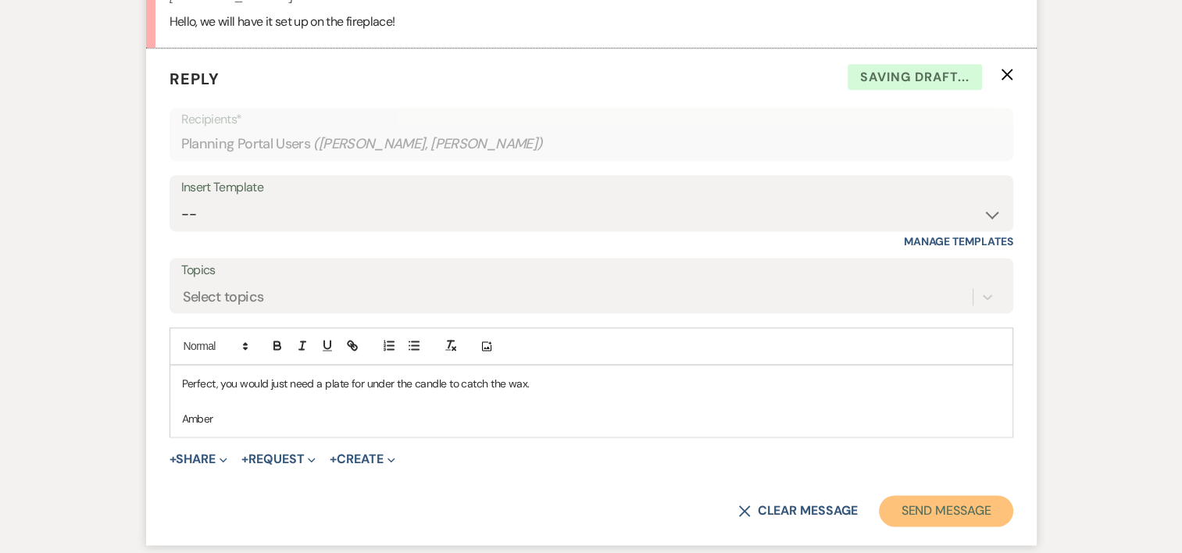
click at [944, 504] on button "Send Message" at bounding box center [946, 510] width 134 height 31
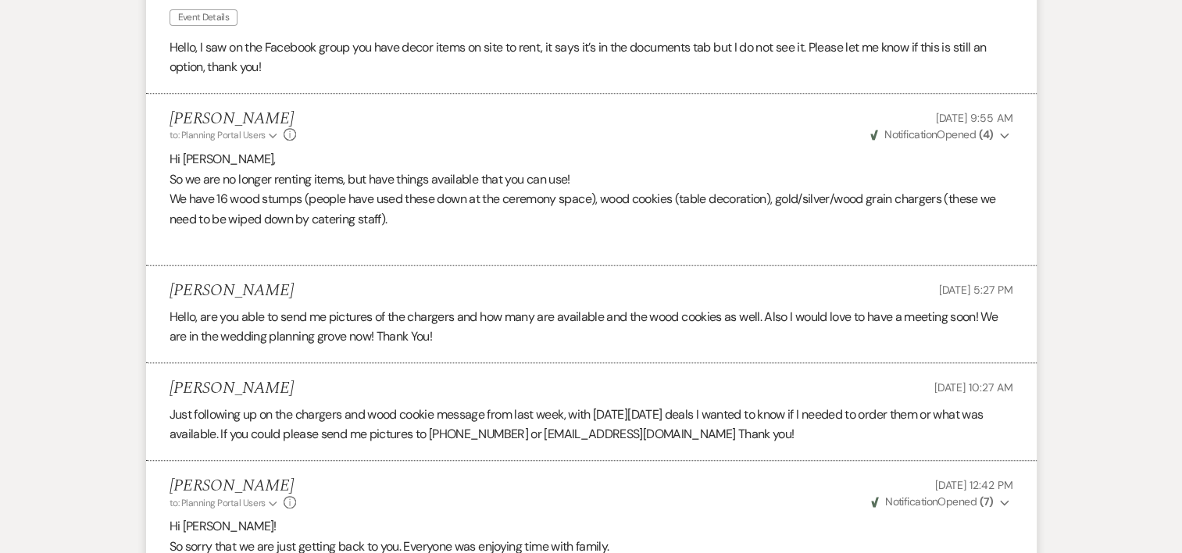
scroll to position [0, 0]
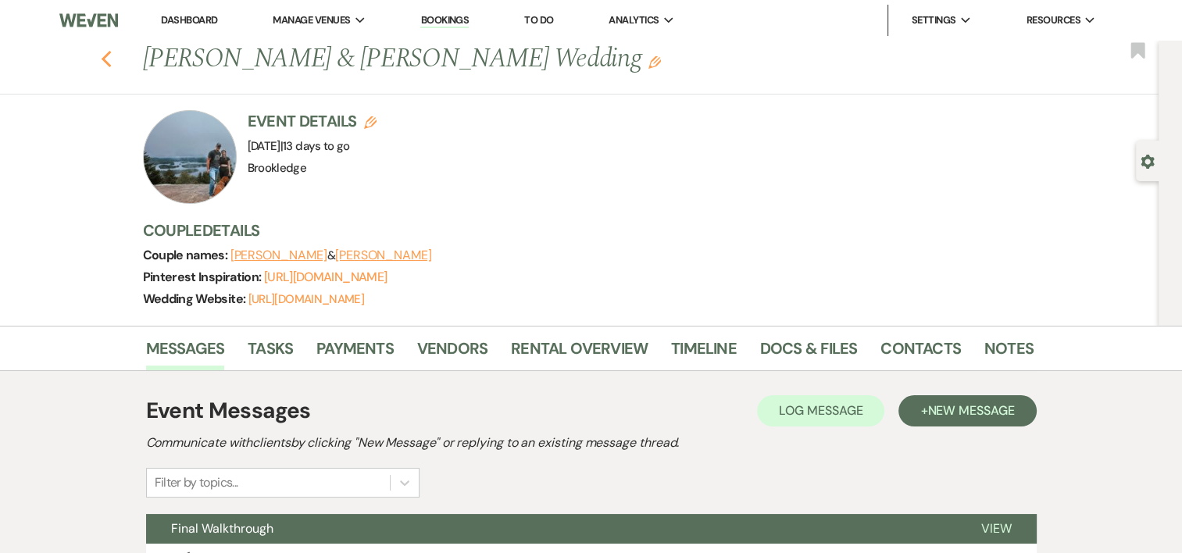
click at [110, 53] on icon "Previous" at bounding box center [107, 59] width 12 height 19
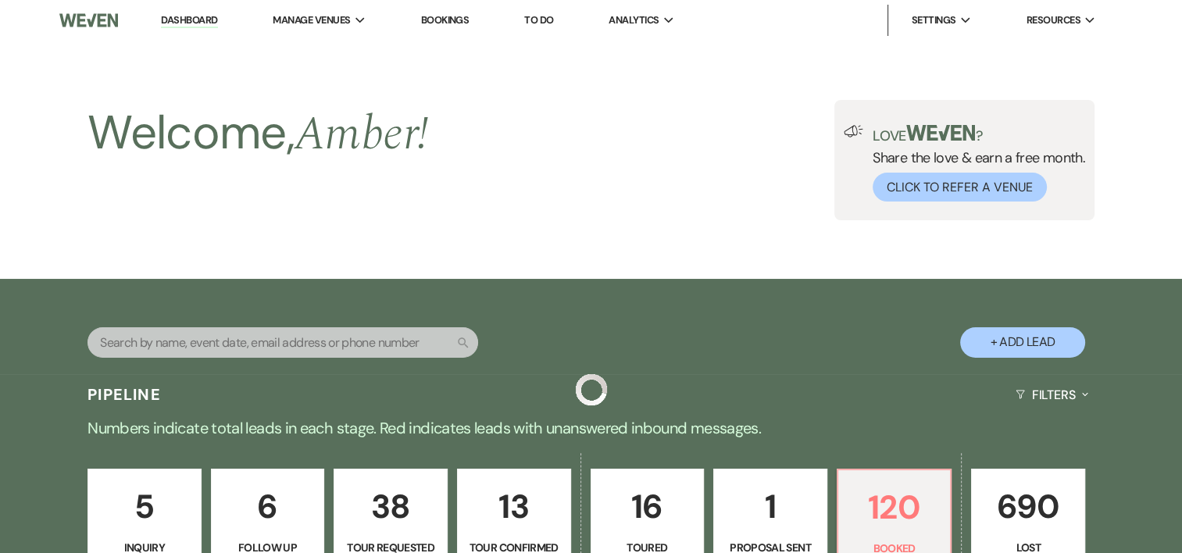
scroll to position [494, 0]
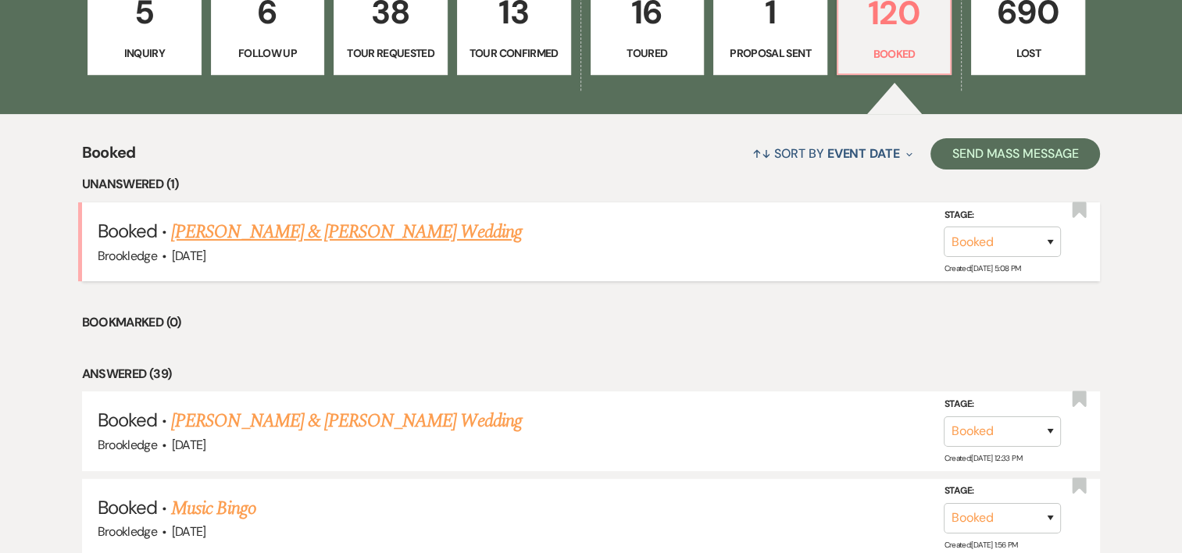
click at [351, 240] on link "[PERSON_NAME] & [PERSON_NAME] Wedding" at bounding box center [346, 232] width 350 height 28
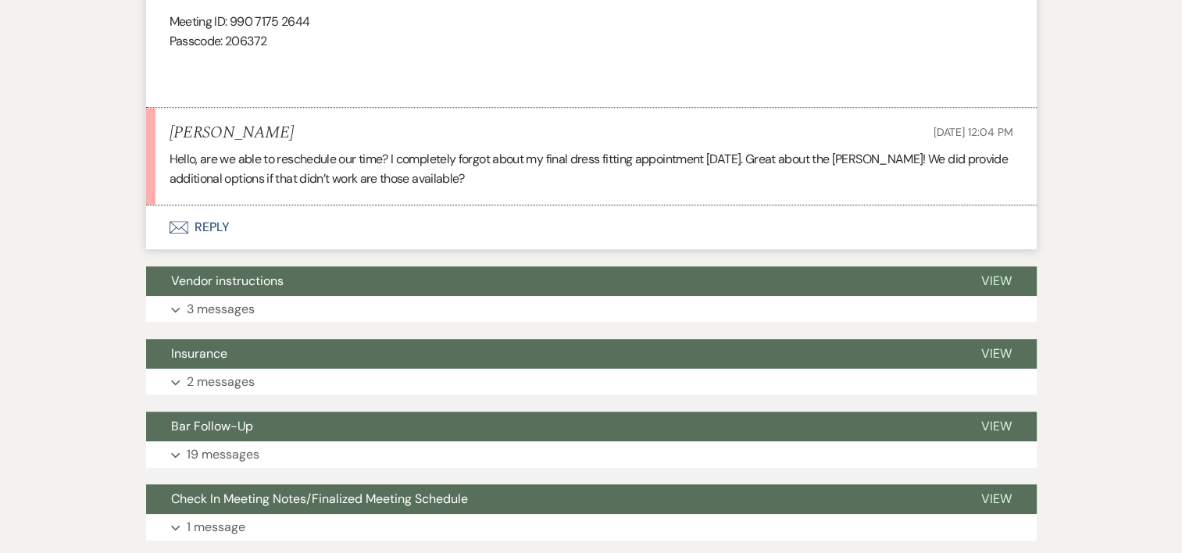
scroll to position [981, 0]
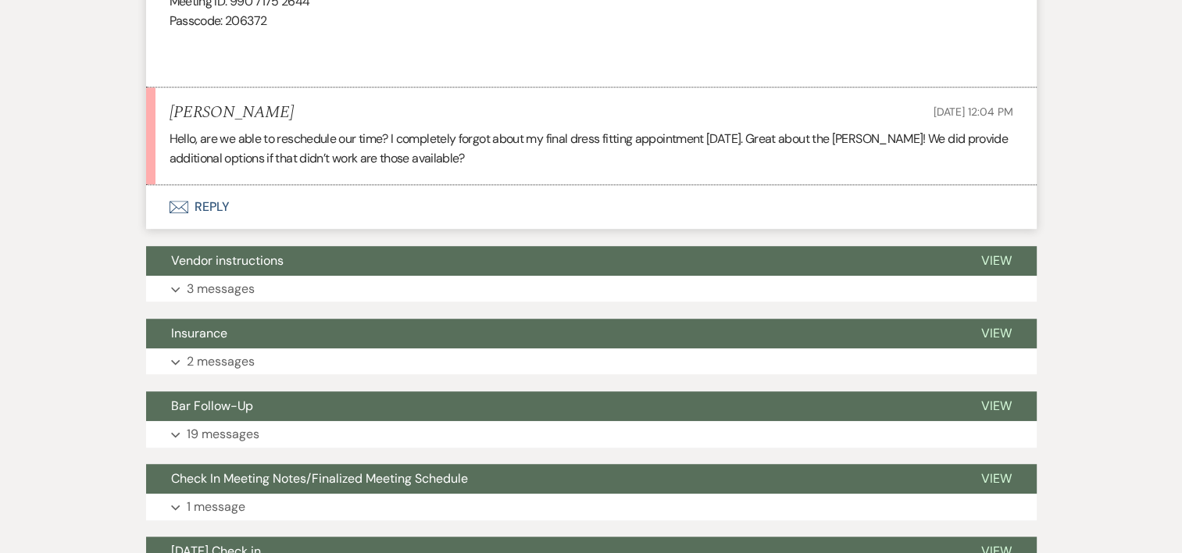
click at [181, 205] on use "button" at bounding box center [178, 207] width 19 height 12
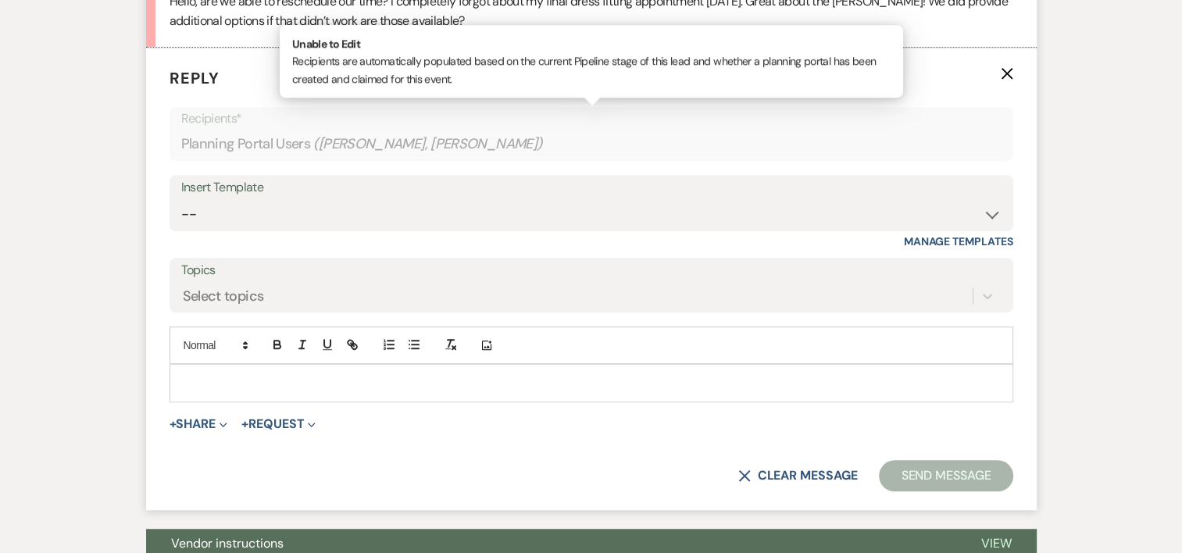
scroll to position [1119, 0]
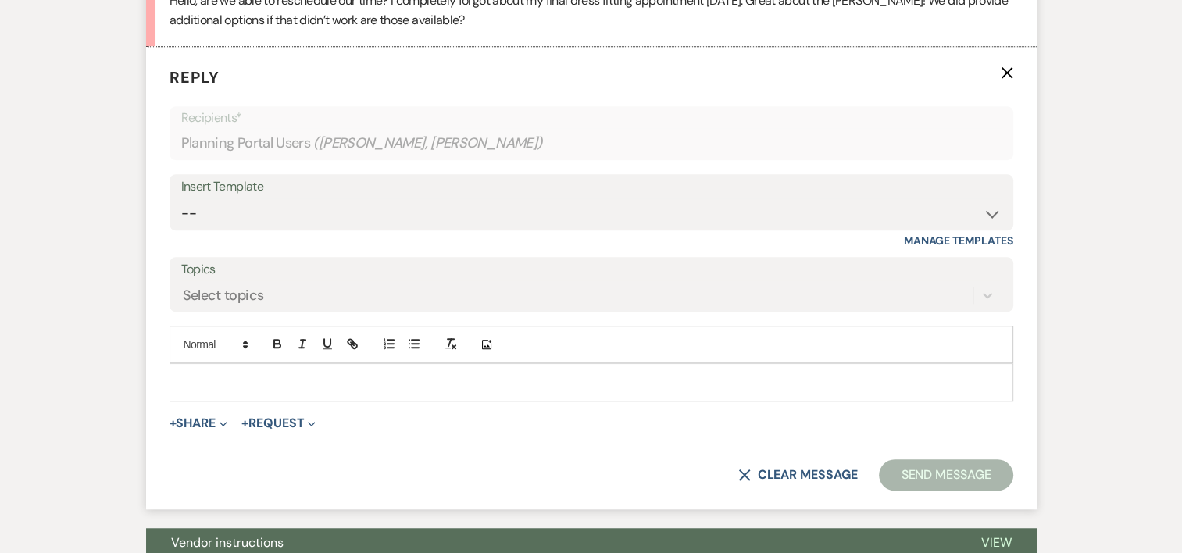
click at [531, 376] on p at bounding box center [591, 381] width 819 height 17
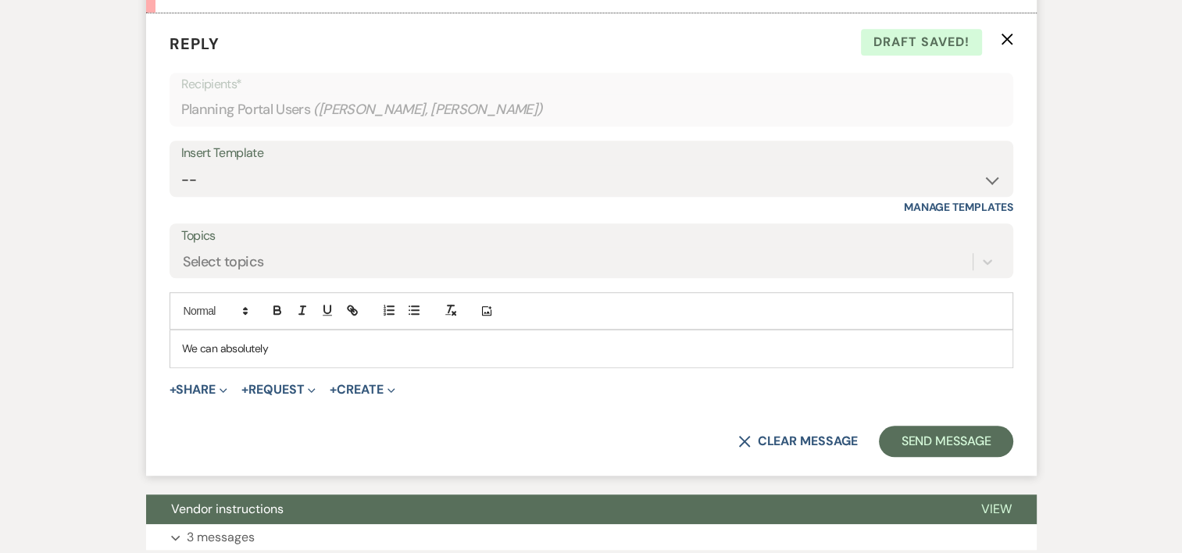
scroll to position [1158, 0]
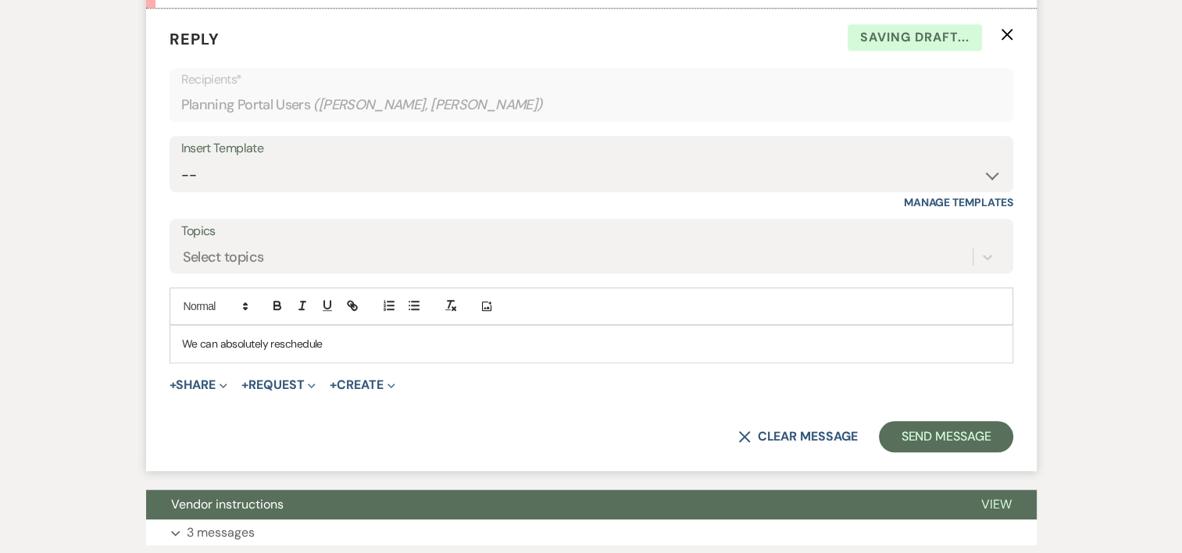
click at [351, 331] on div "We can absolutely reschedule" at bounding box center [591, 344] width 842 height 36
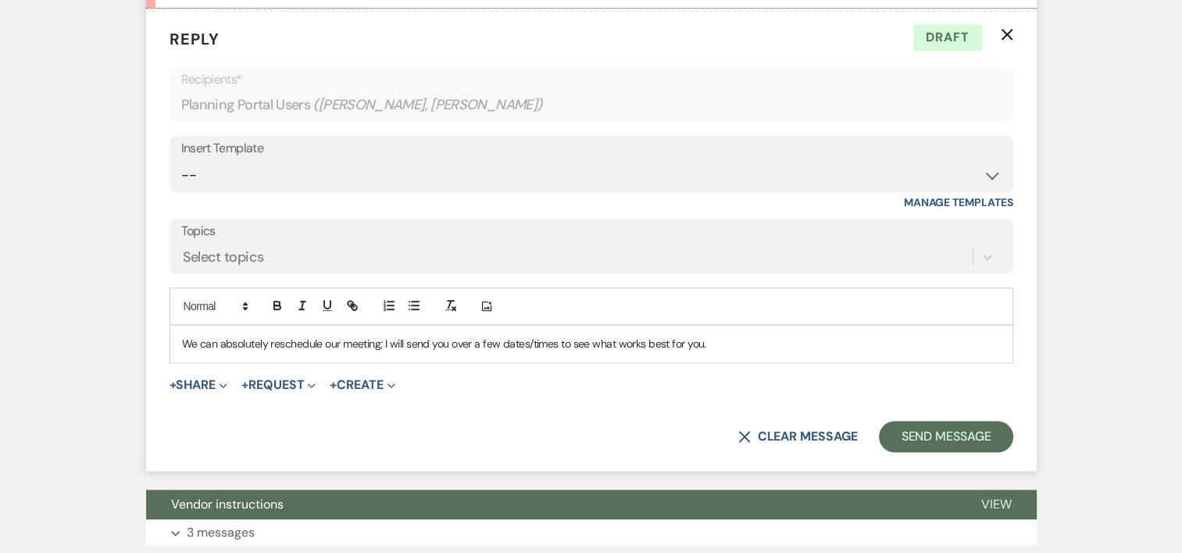
click at [712, 341] on p "We can absolutely reschedule our meeting; I will send you over a few dates/time…" at bounding box center [591, 343] width 819 height 17
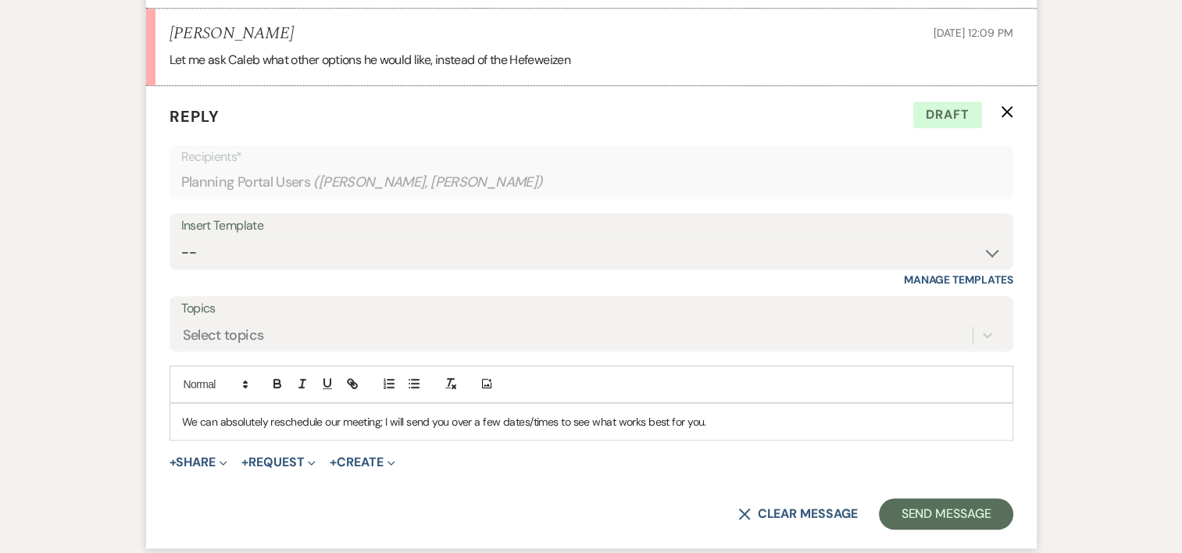
scroll to position [1235, 0]
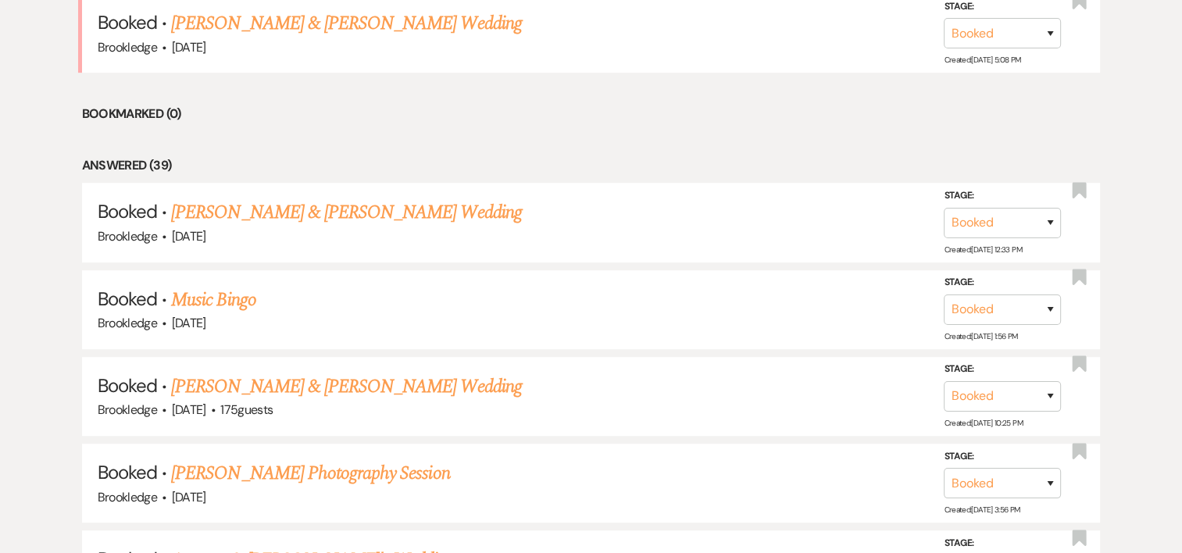
scroll to position [714, 0]
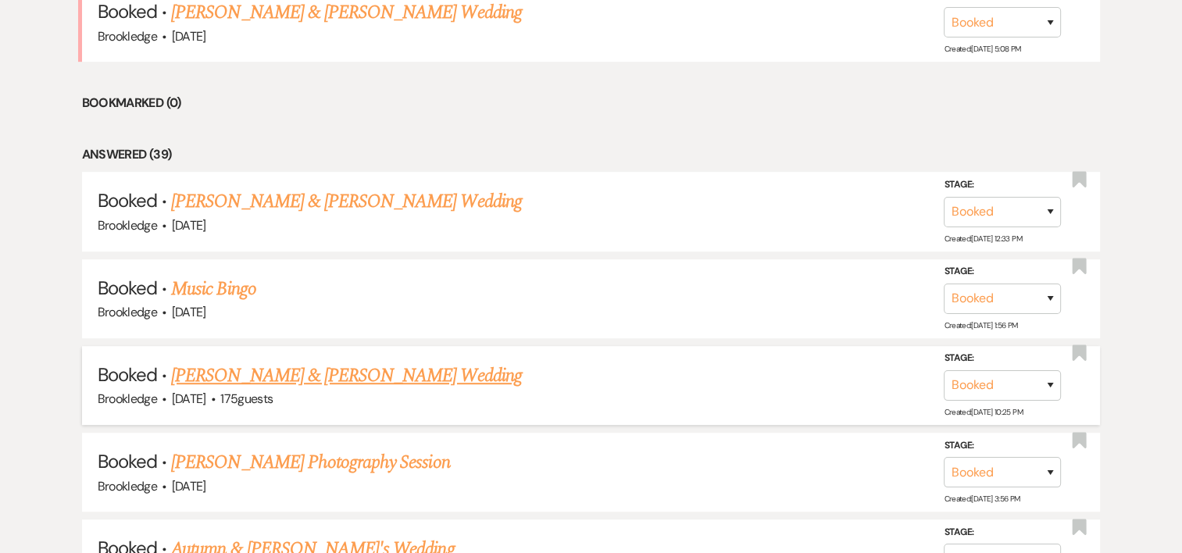
click at [226, 367] on link "[PERSON_NAME] & [PERSON_NAME] Wedding" at bounding box center [346, 376] width 350 height 28
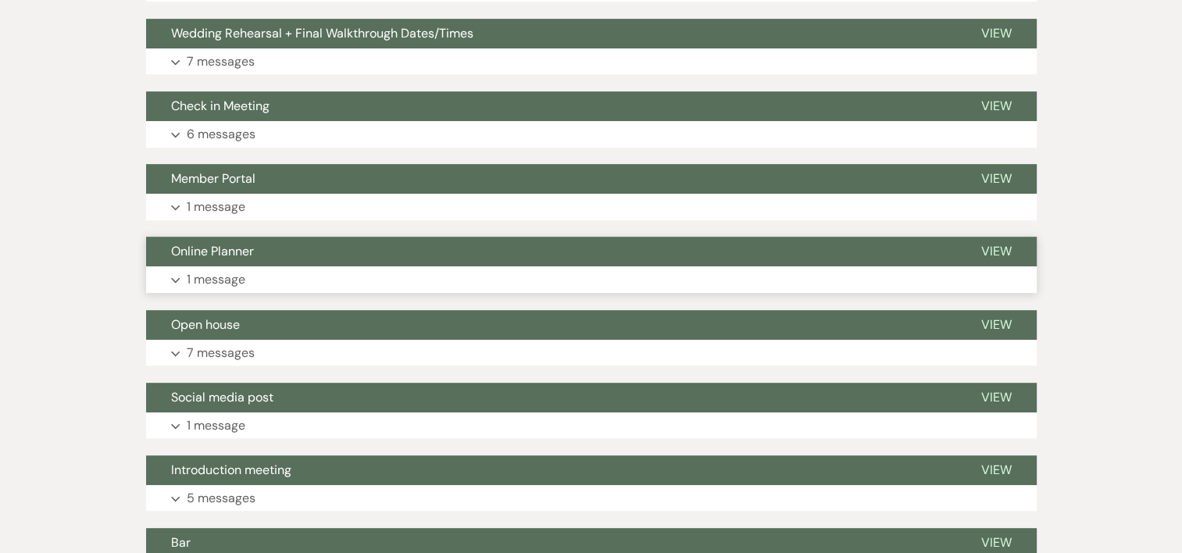
click at [205, 278] on p "1 message" at bounding box center [216, 279] width 59 height 20
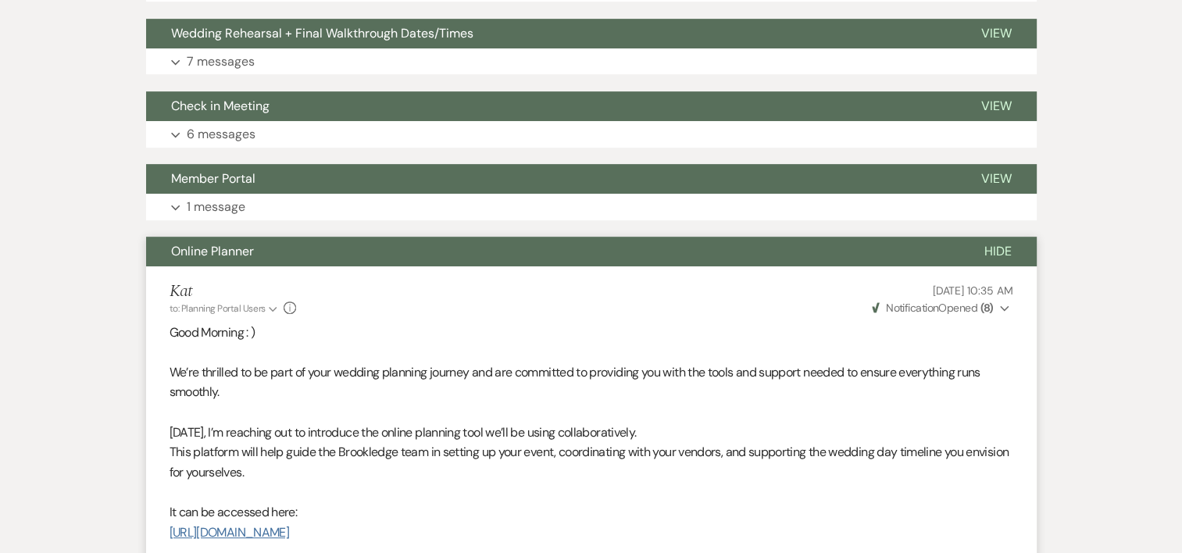
click at [238, 526] on link "[URL][DOMAIN_NAME]" at bounding box center [229, 532] width 120 height 16
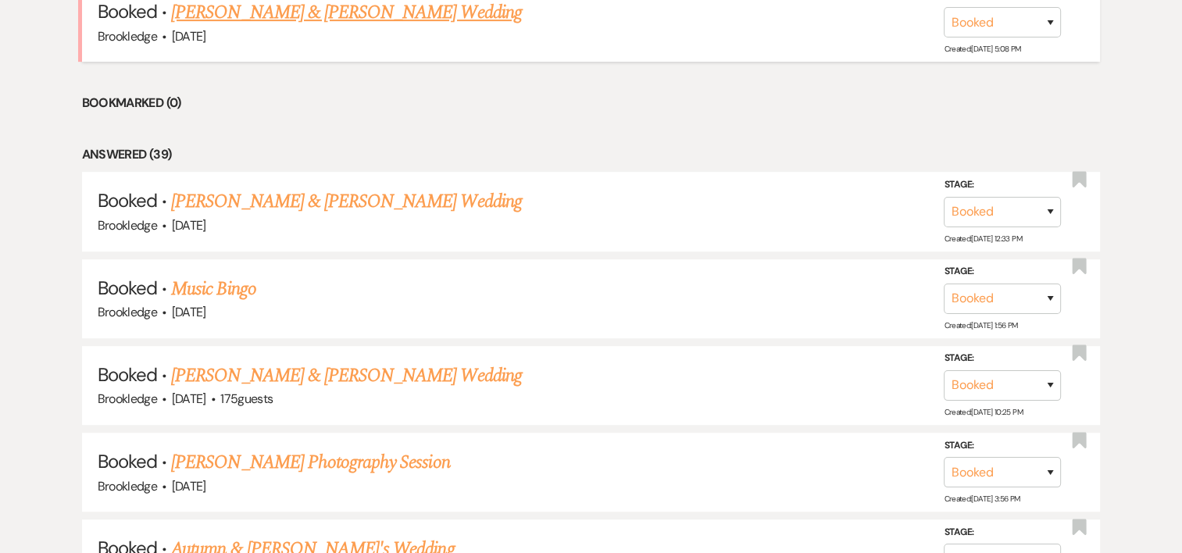
click at [341, 12] on link "[PERSON_NAME] & [PERSON_NAME] Wedding" at bounding box center [346, 12] width 350 height 28
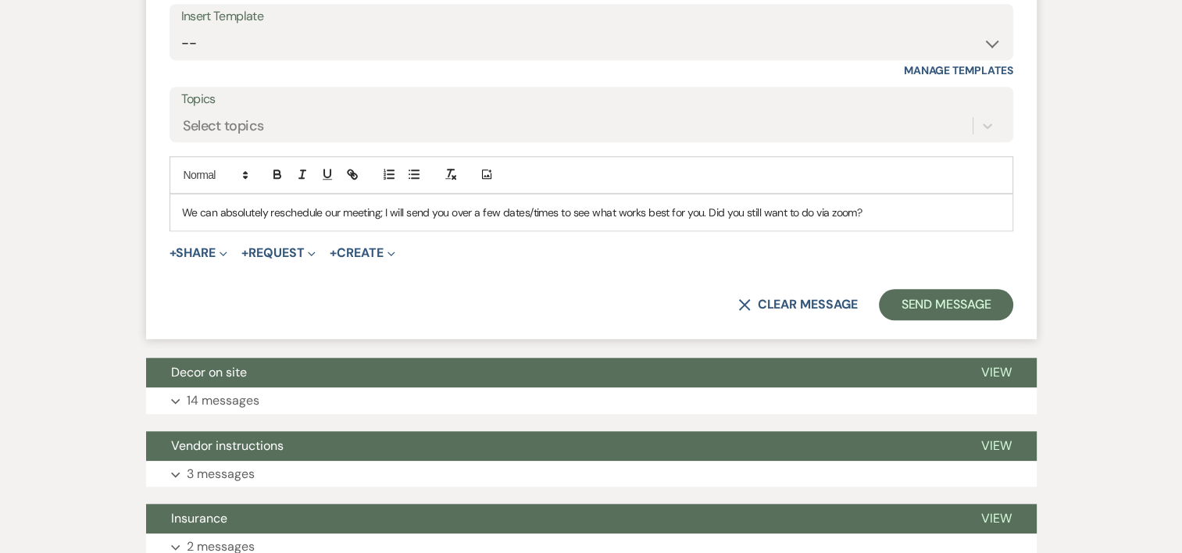
scroll to position [1287, 0]
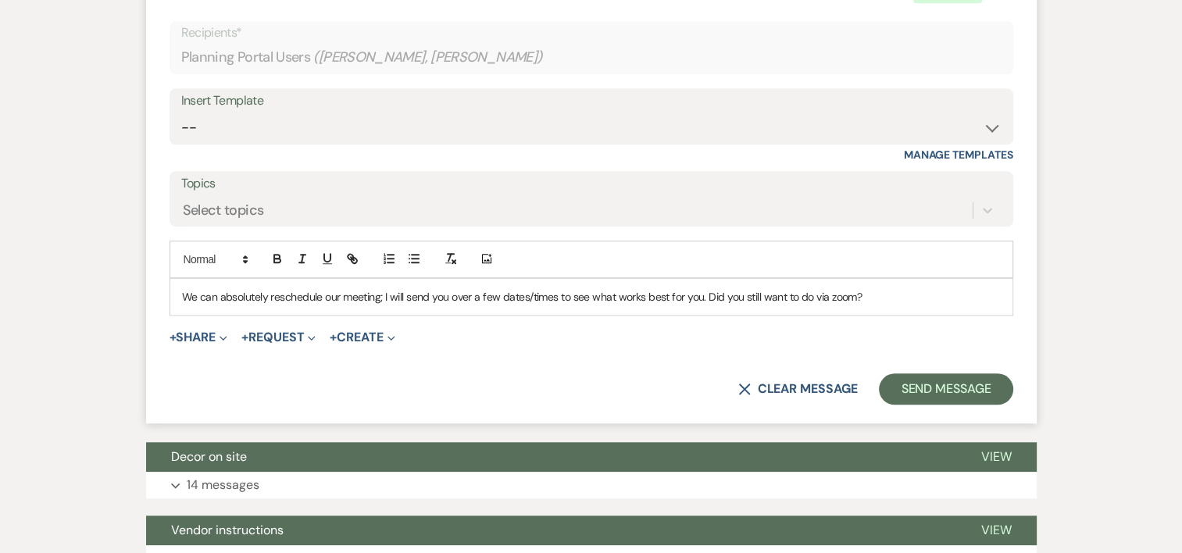
click at [903, 303] on div "We can absolutely reschedule our meeting; I will send you over a few dates/time…" at bounding box center [591, 297] width 842 height 36
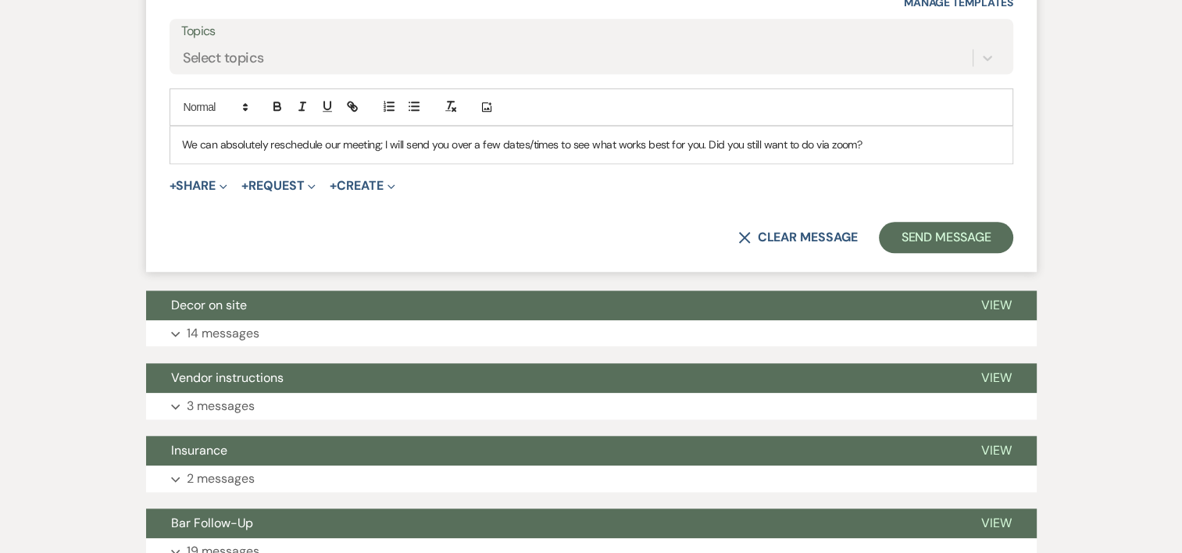
scroll to position [1443, 0]
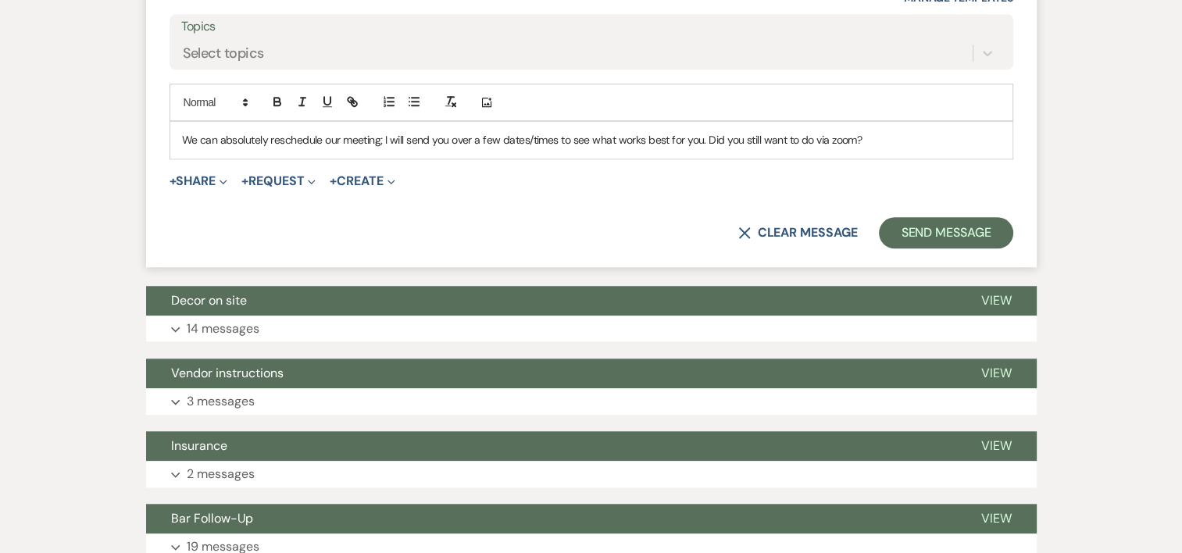
click at [897, 142] on p "We can absolutely reschedule our meeting; I will send you over a few dates/time…" at bounding box center [591, 139] width 819 height 17
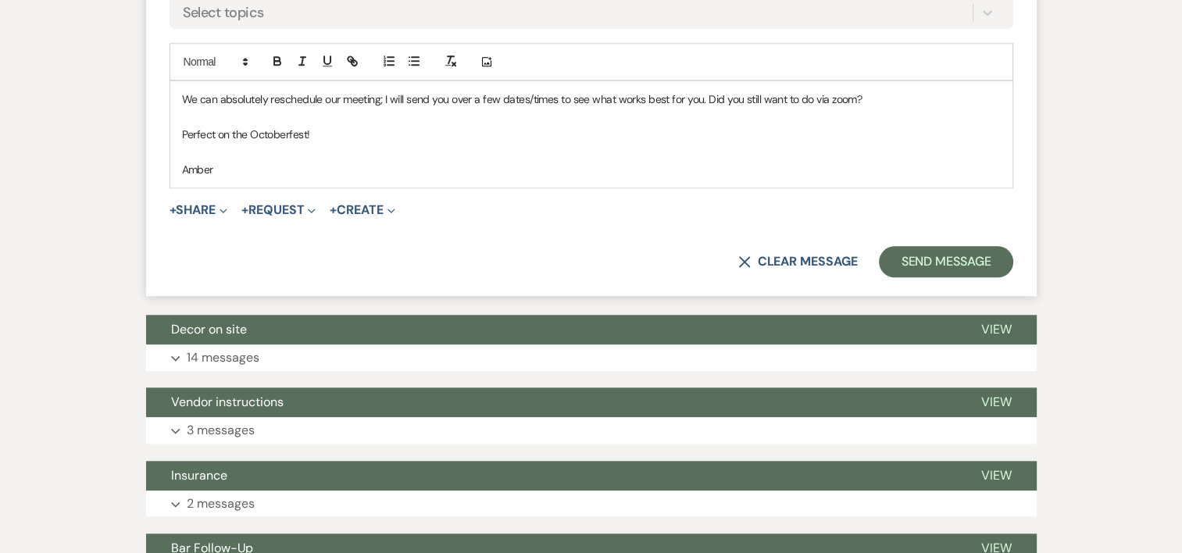
scroll to position [1479, 0]
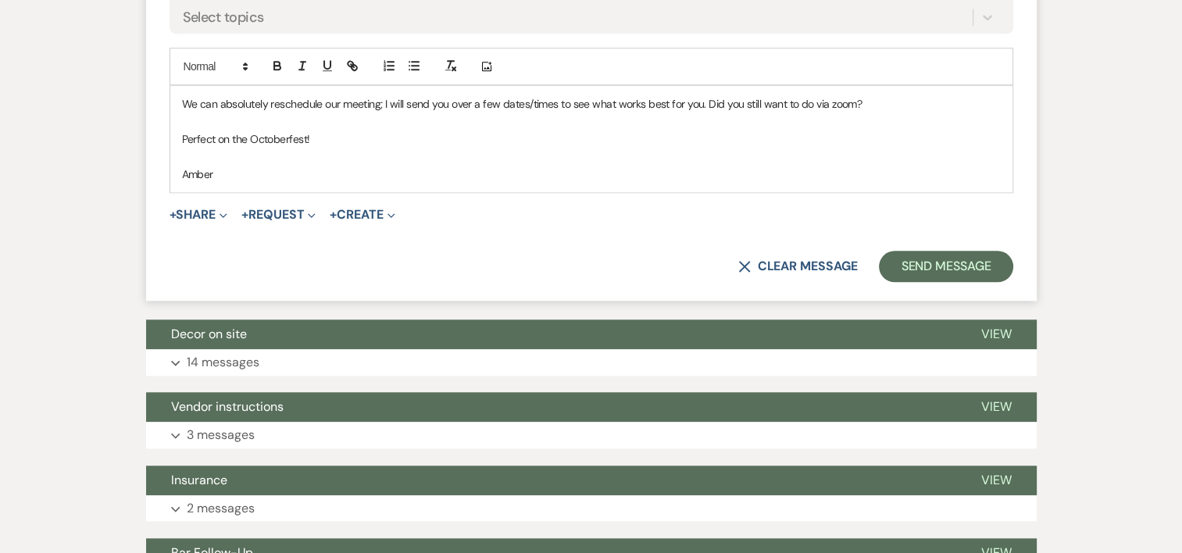
click at [876, 103] on p "We can absolutely reschedule our meeting; I will send you over a few dates/time…" at bounding box center [591, 103] width 819 height 17
click at [904, 266] on button "Send Message" at bounding box center [946, 266] width 134 height 31
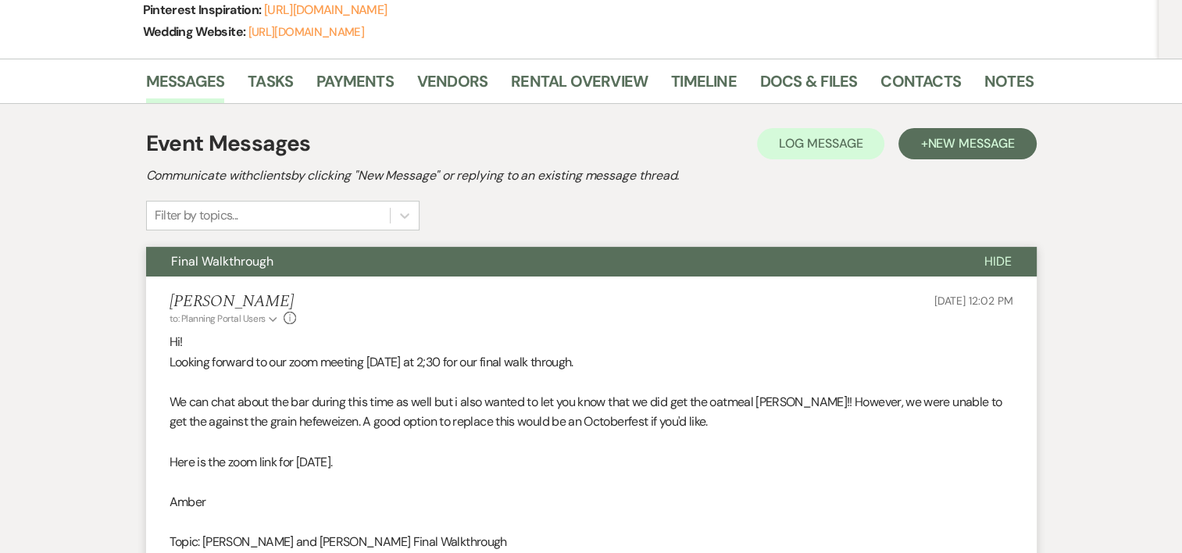
scroll to position [259, 0]
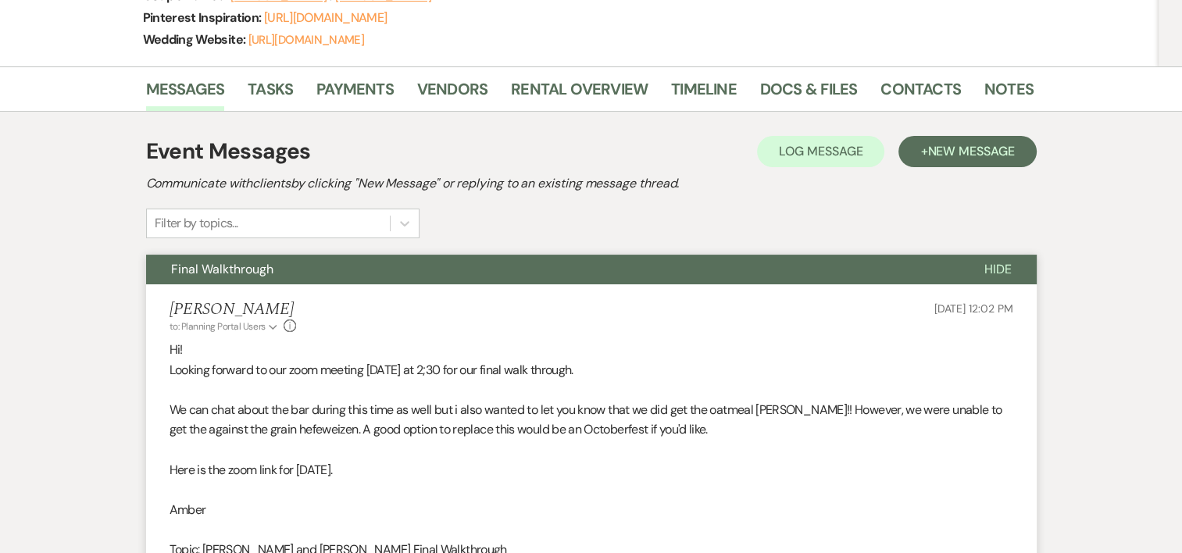
click at [1153, 100] on div "Messages Tasks Payments Vendors Rental Overview Timeline Docs & Files Contacts …" at bounding box center [591, 88] width 1182 height 45
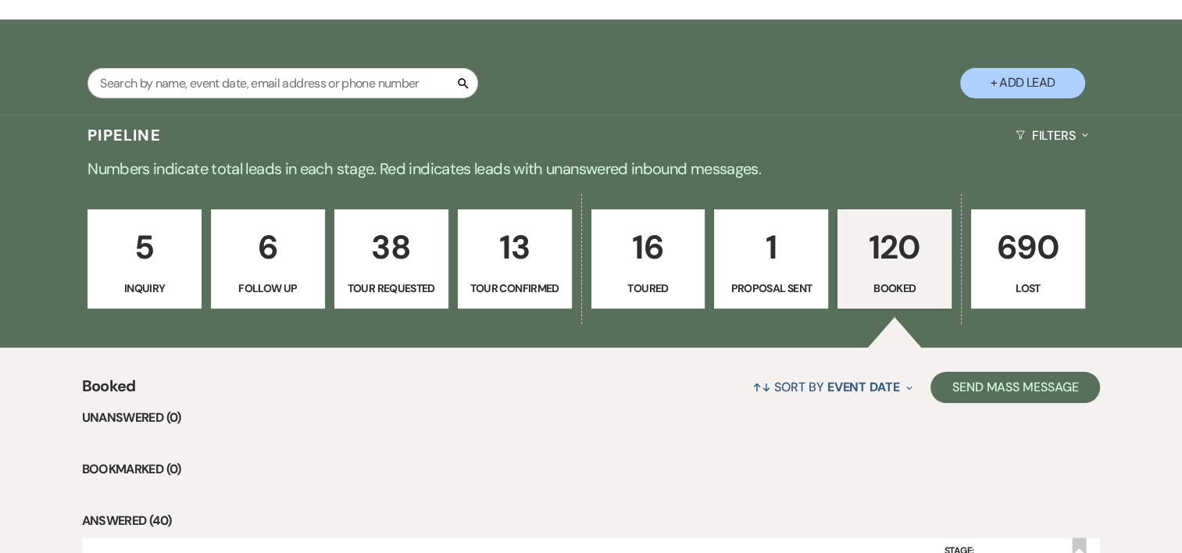
scroll to position [712, 0]
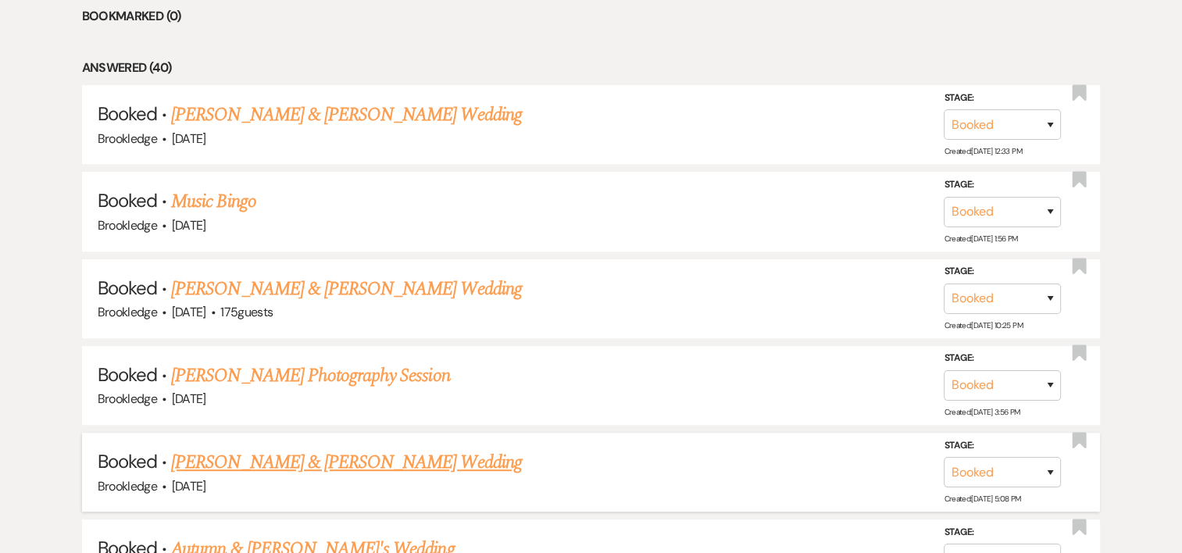
click at [296, 461] on link "[PERSON_NAME] & [PERSON_NAME] Wedding" at bounding box center [346, 462] width 350 height 28
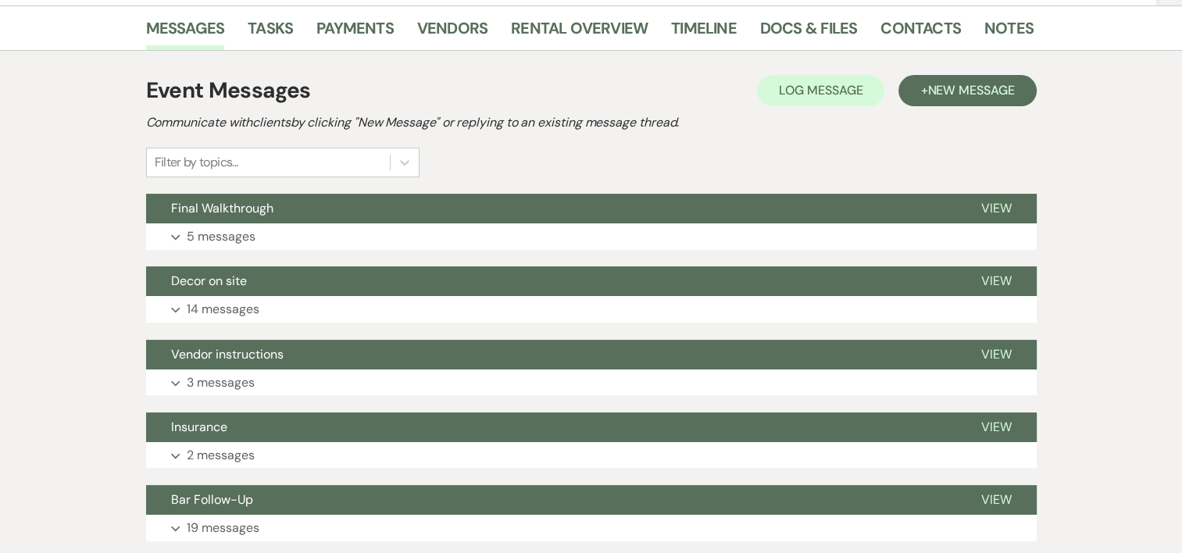
scroll to position [278, 0]
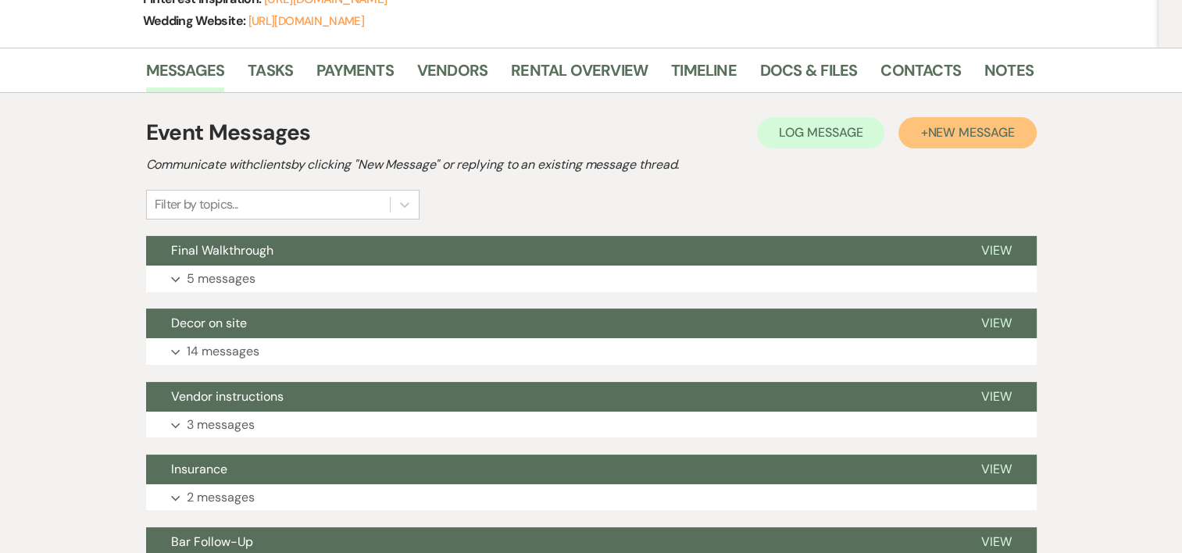
click at [944, 134] on span "New Message" at bounding box center [970, 132] width 87 height 16
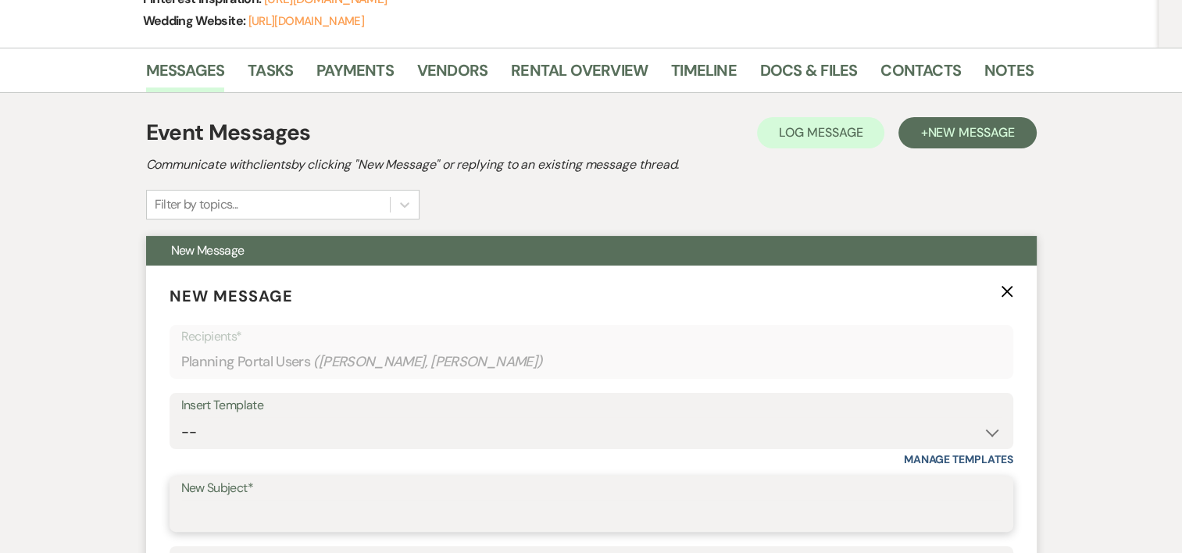
click at [305, 513] on input "New Subject*" at bounding box center [591, 515] width 820 height 30
type input "Timeline"
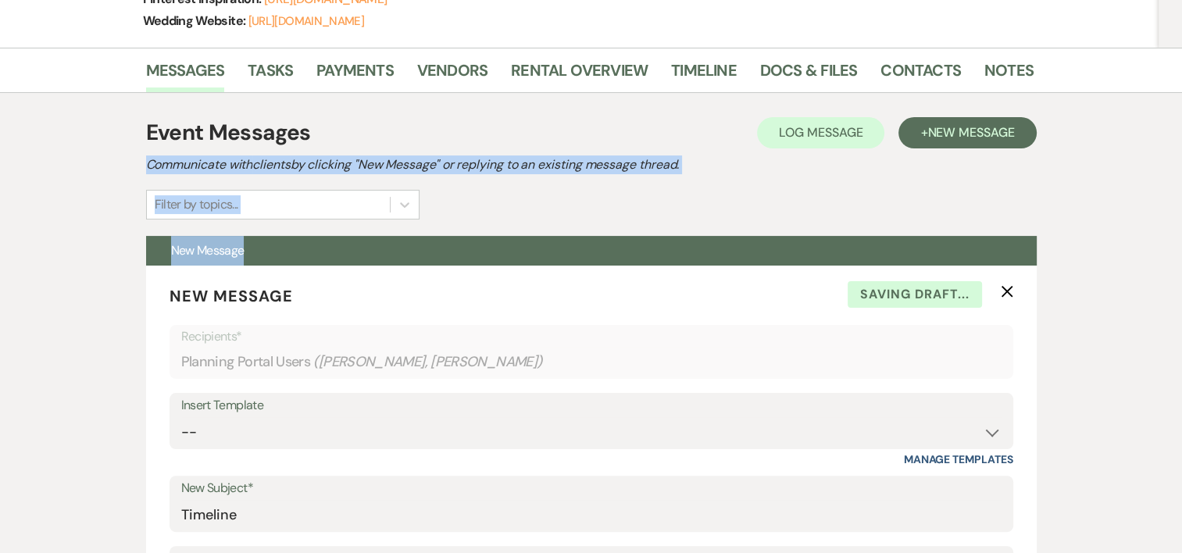
drag, startPoint x: 1181, startPoint y: 130, endPoint x: 1191, endPoint y: 224, distance: 95.1
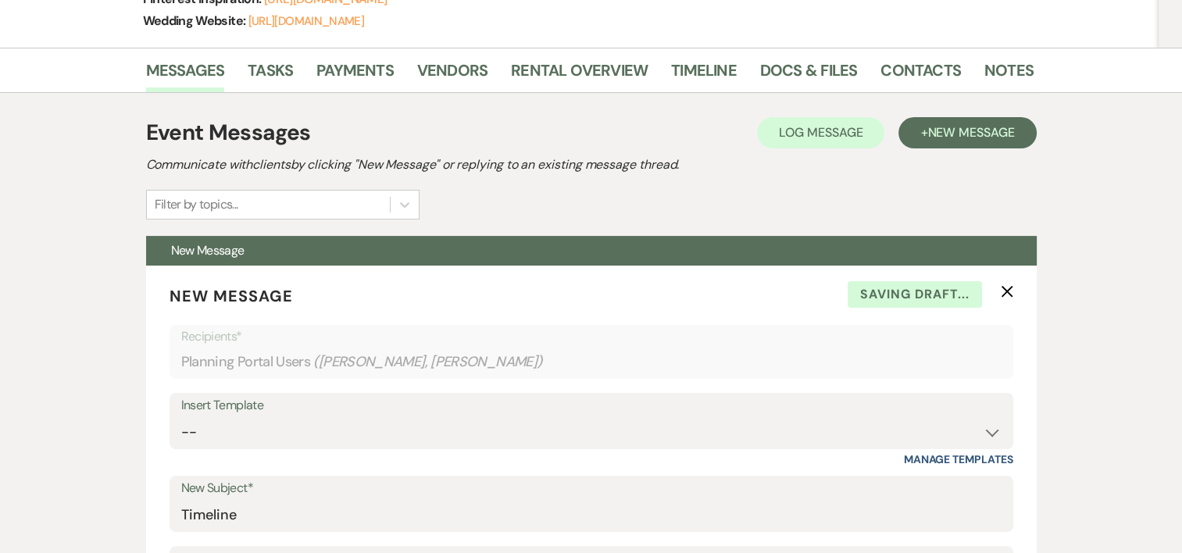
drag, startPoint x: 1191, startPoint y: 224, endPoint x: 1151, endPoint y: 309, distance: 93.6
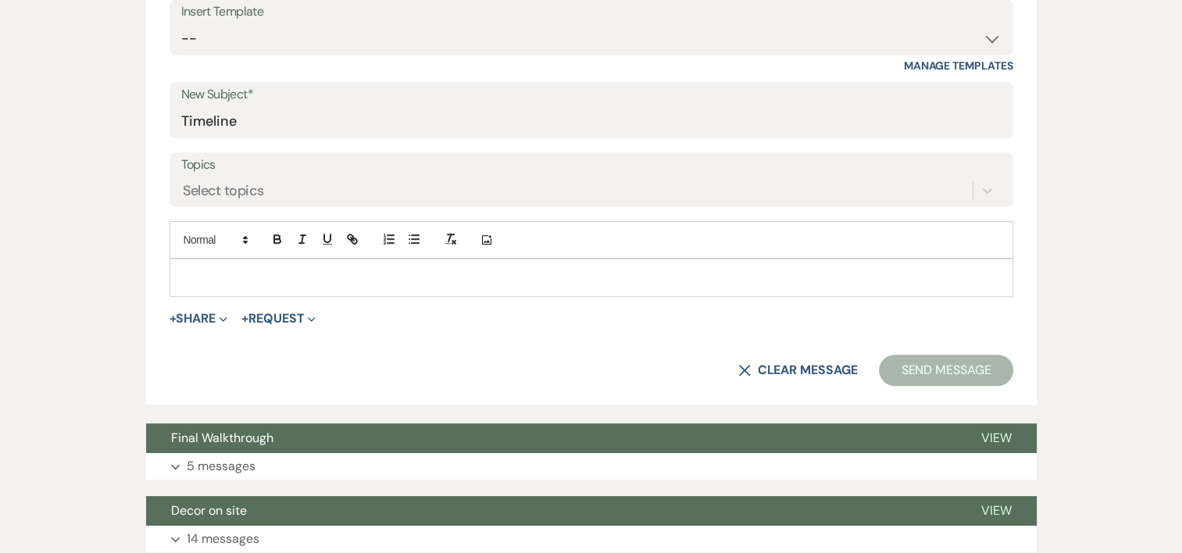
scroll to position [698, 0]
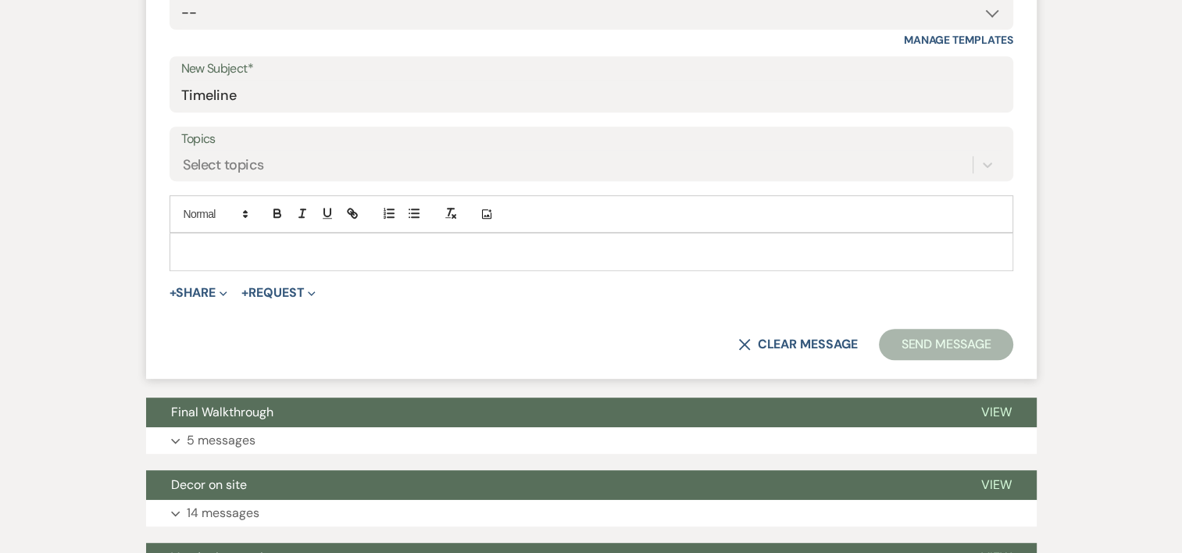
click at [553, 245] on p at bounding box center [591, 251] width 819 height 17
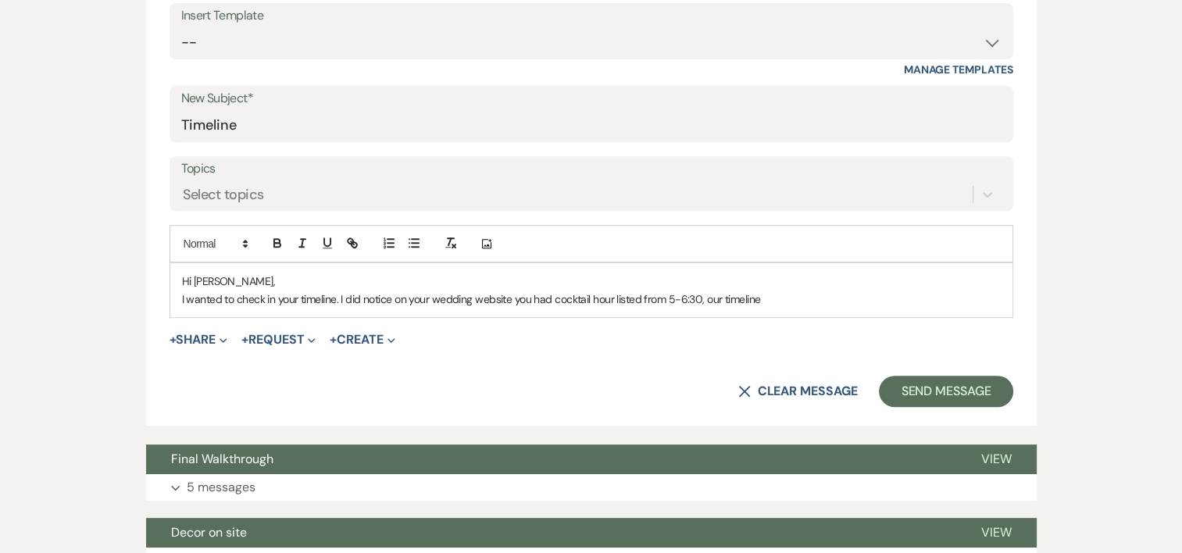
scroll to position [671, 0]
